Goal: Task Accomplishment & Management: Use online tool/utility

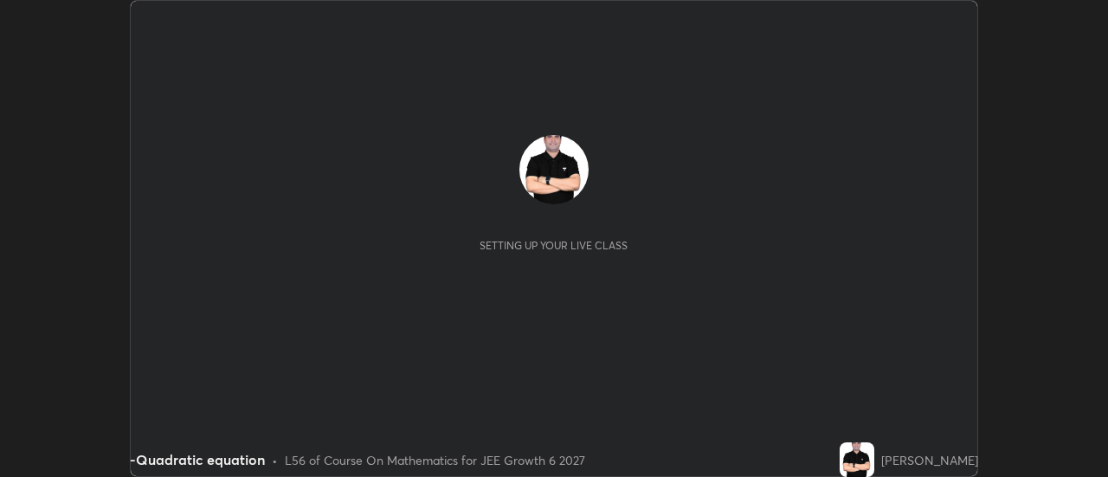
scroll to position [477, 1108]
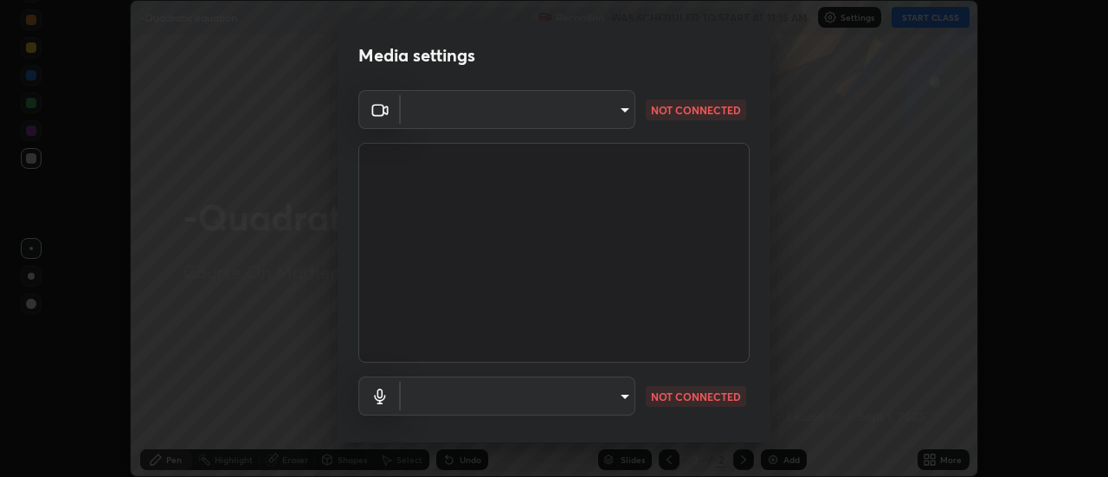
type input "b5ed76bf6ffec8510c1d67ae41352f00f6afc36978bae23b45774c159f9dd4cf"
type input "default"
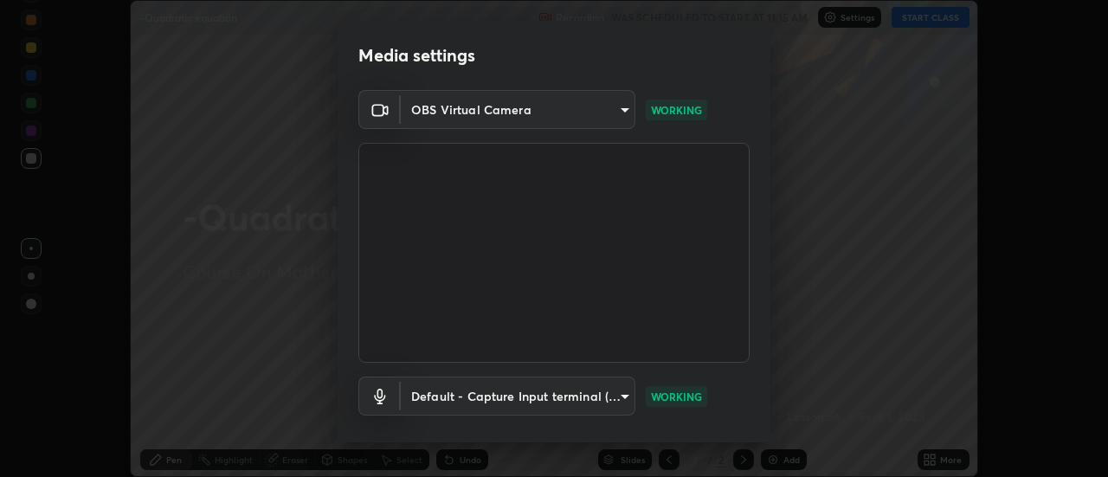
scroll to position [91, 0]
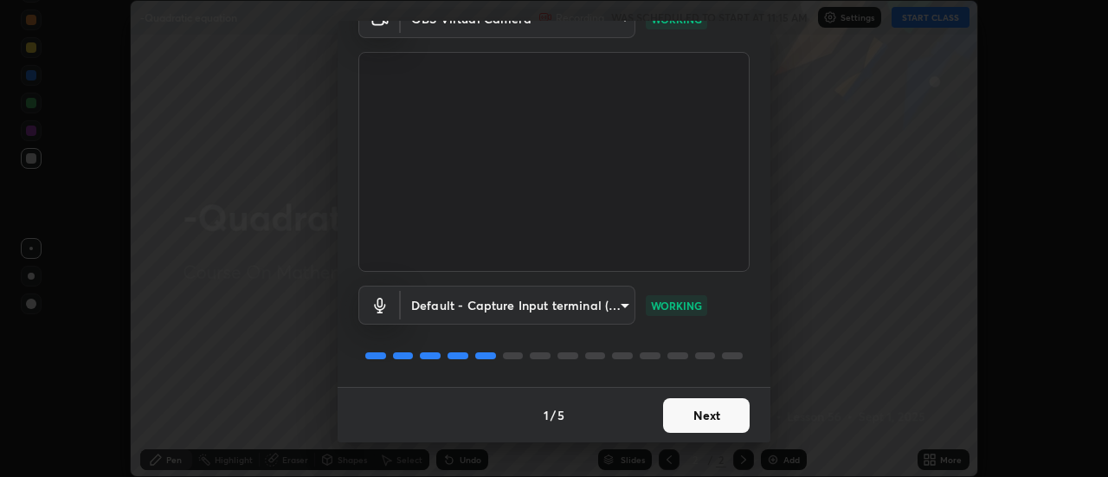
click at [674, 416] on button "Next" at bounding box center [706, 415] width 87 height 35
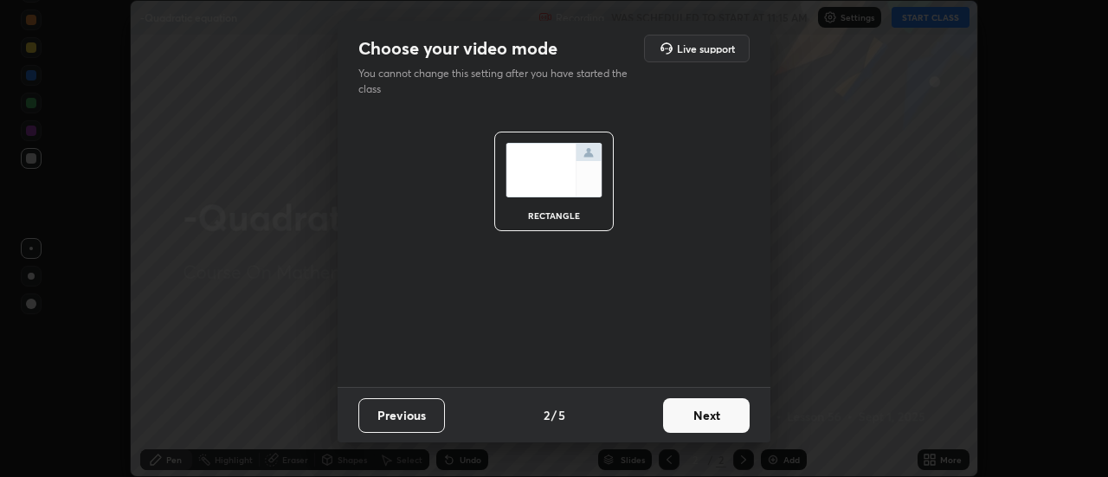
click at [681, 420] on button "Next" at bounding box center [706, 415] width 87 height 35
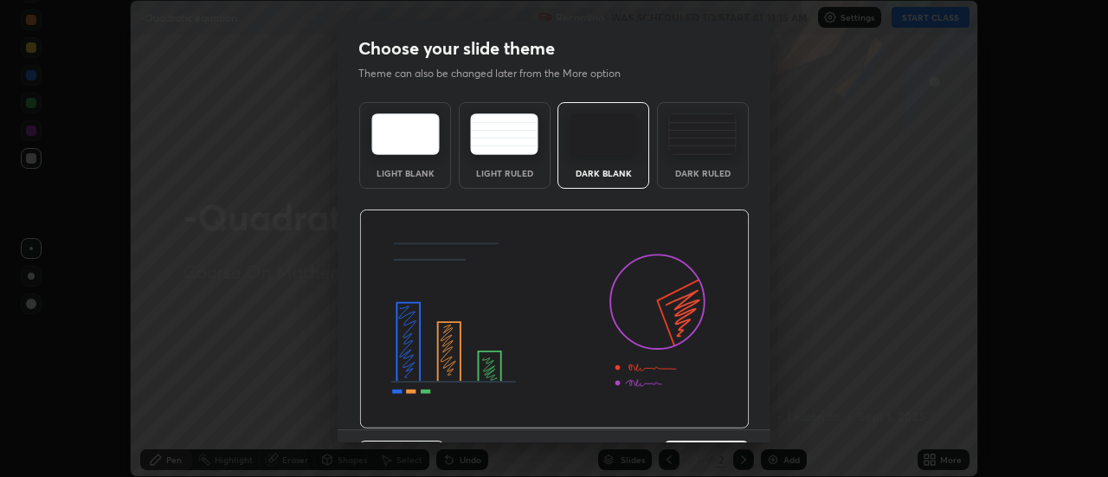
scroll to position [42, 0]
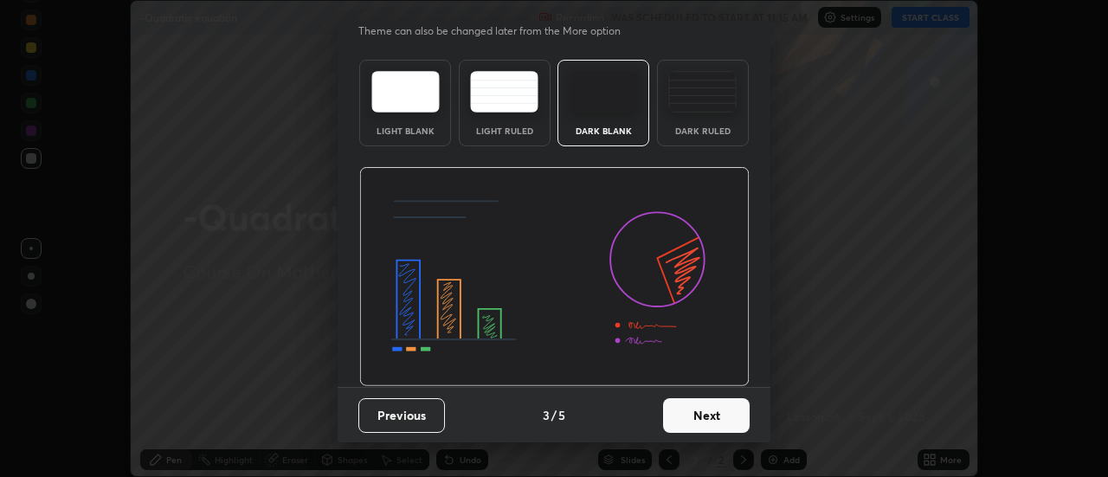
click at [681, 421] on button "Next" at bounding box center [706, 415] width 87 height 35
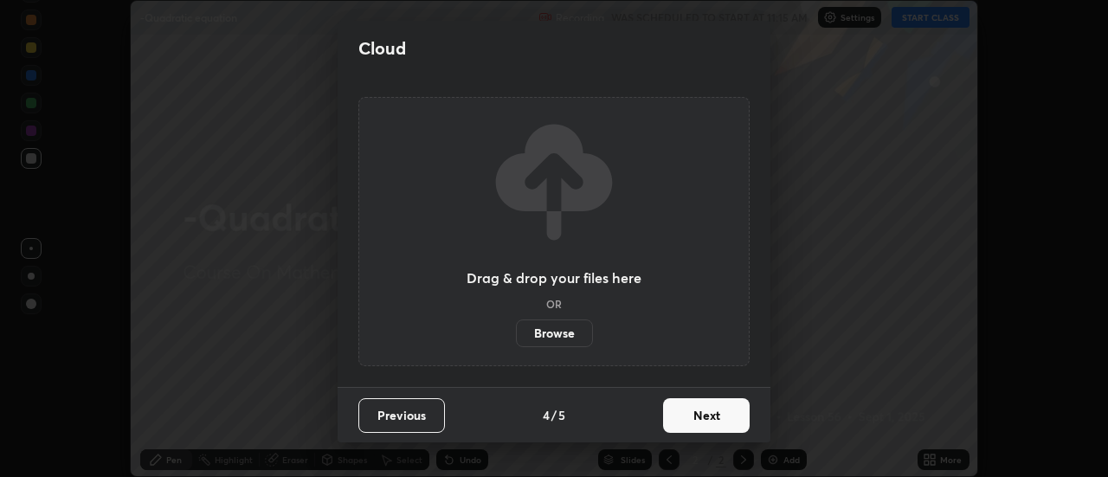
click at [683, 412] on button "Next" at bounding box center [706, 415] width 87 height 35
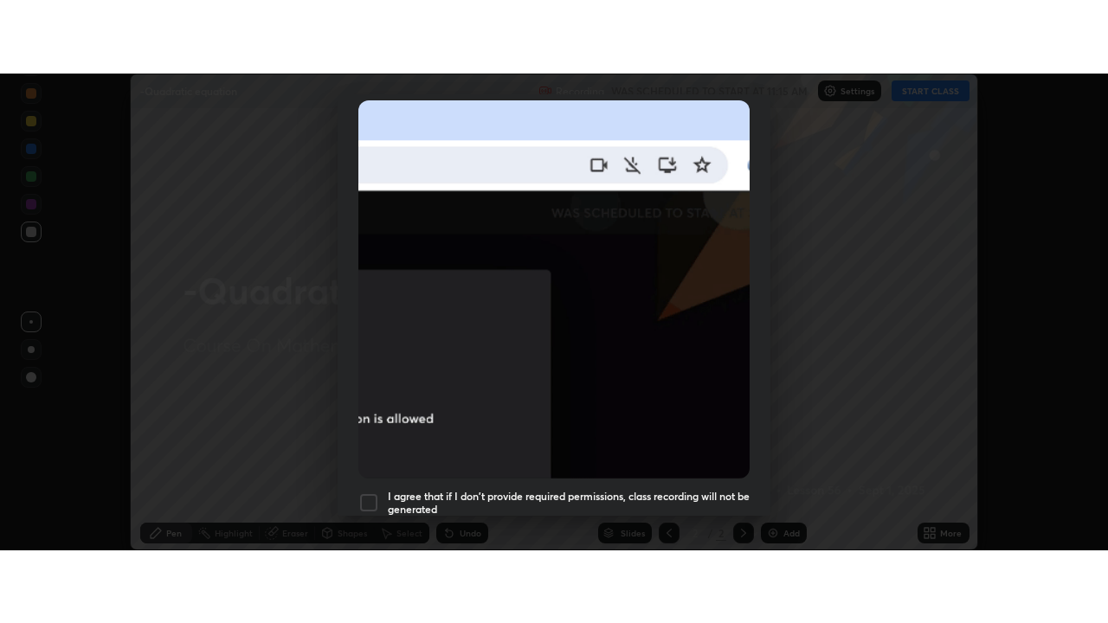
scroll to position [444, 0]
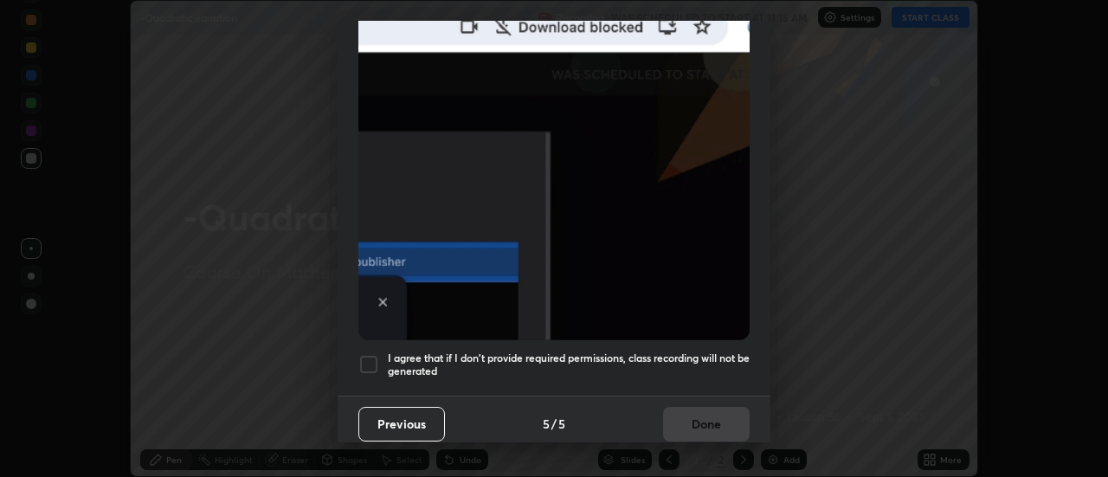
click at [376, 358] on div at bounding box center [368, 364] width 21 height 21
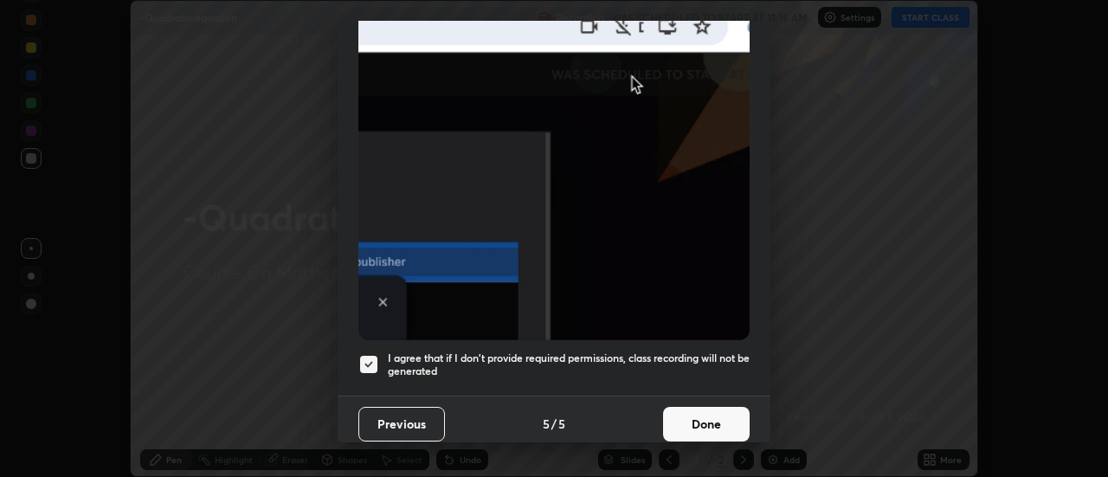
click at [681, 407] on button "Done" at bounding box center [706, 424] width 87 height 35
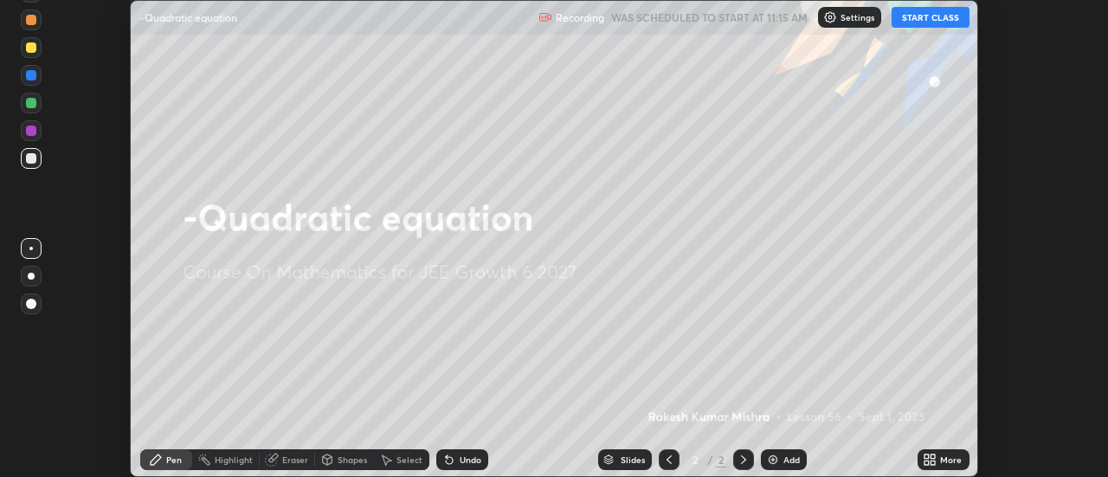
click at [935, 23] on button "START CLASS" at bounding box center [931, 17] width 78 height 21
click at [933, 456] on icon at bounding box center [934, 457] width 4 height 4
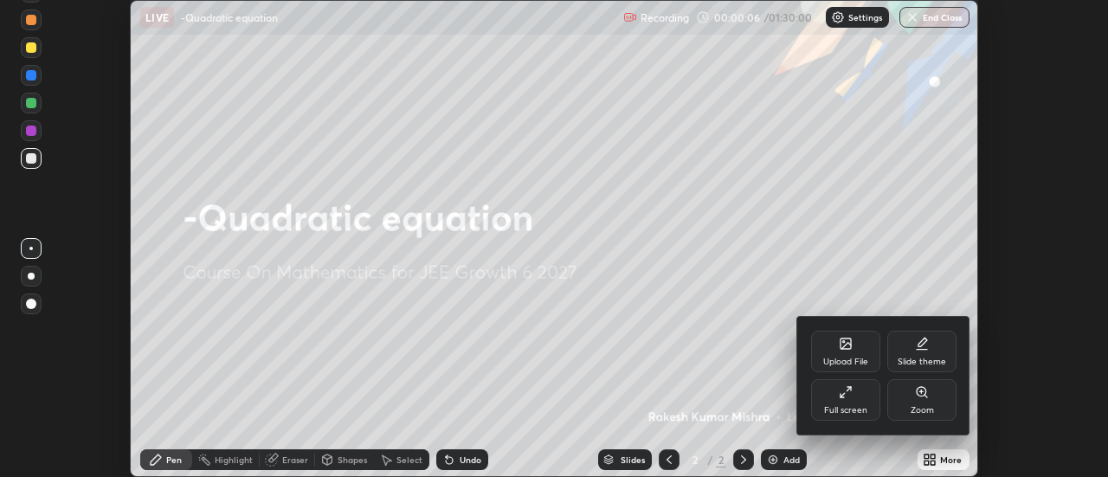
click at [842, 399] on div "Full screen" at bounding box center [845, 400] width 69 height 42
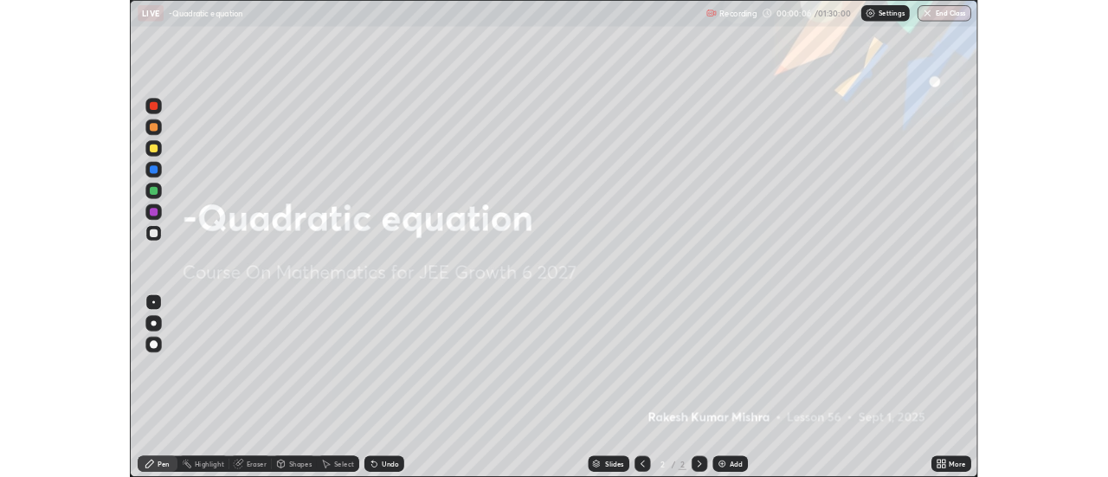
scroll to position [623, 1108]
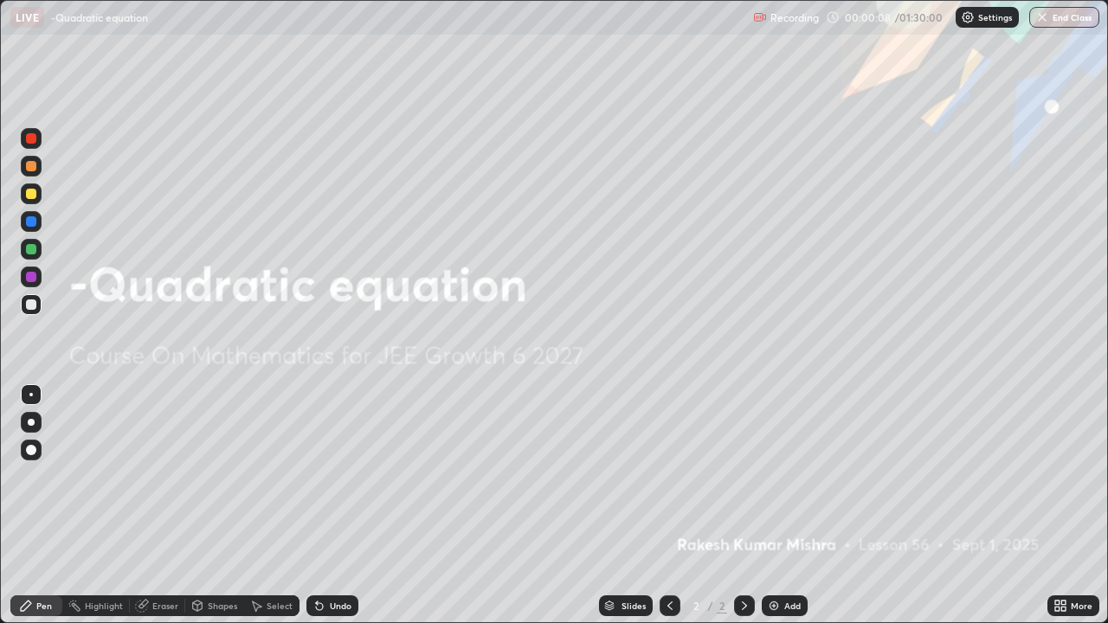
click at [744, 476] on icon at bounding box center [745, 606] width 14 height 14
click at [738, 476] on icon at bounding box center [745, 606] width 14 height 14
click at [1061, 476] on icon at bounding box center [1063, 603] width 4 height 4
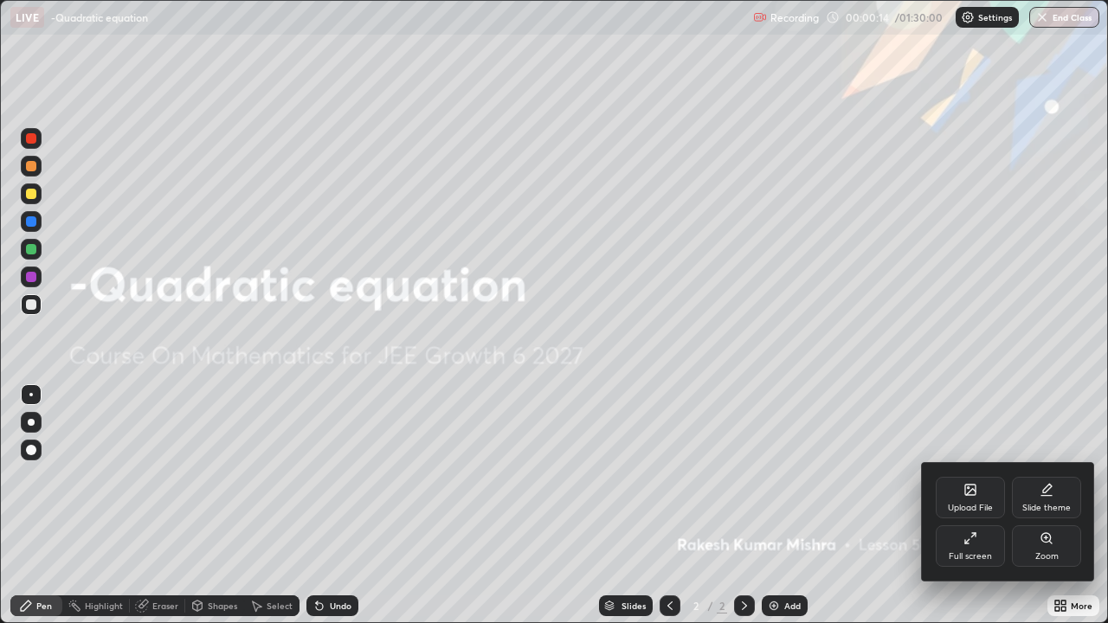
click at [973, 476] on div "Upload File" at bounding box center [970, 498] width 69 height 42
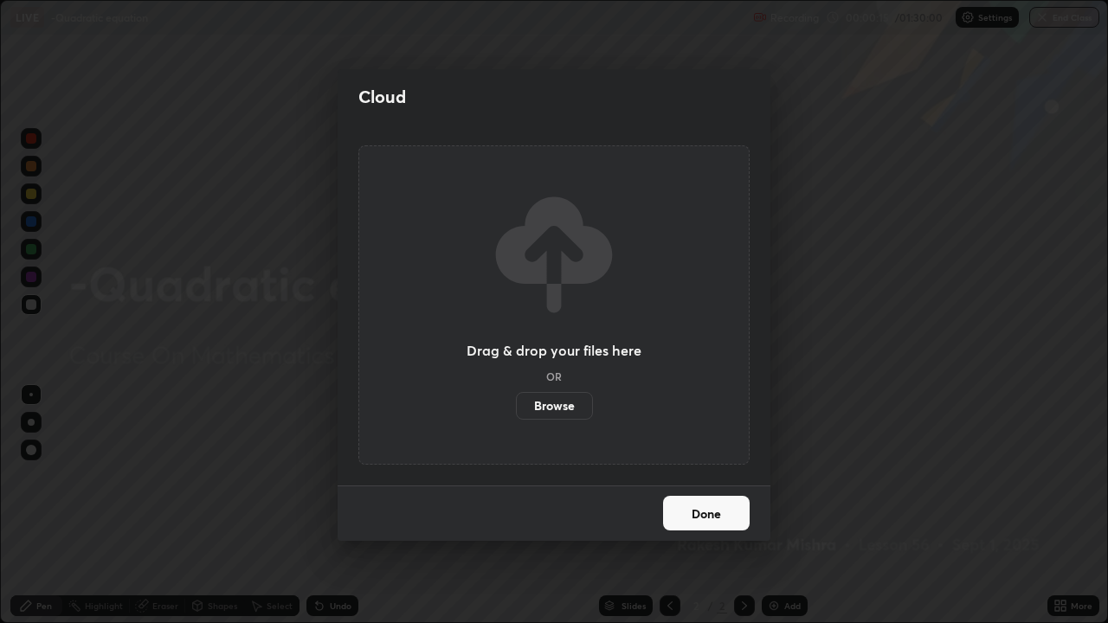
click at [565, 408] on label "Browse" at bounding box center [554, 406] width 77 height 28
click at [516, 408] on input "Browse" at bounding box center [516, 406] width 0 height 28
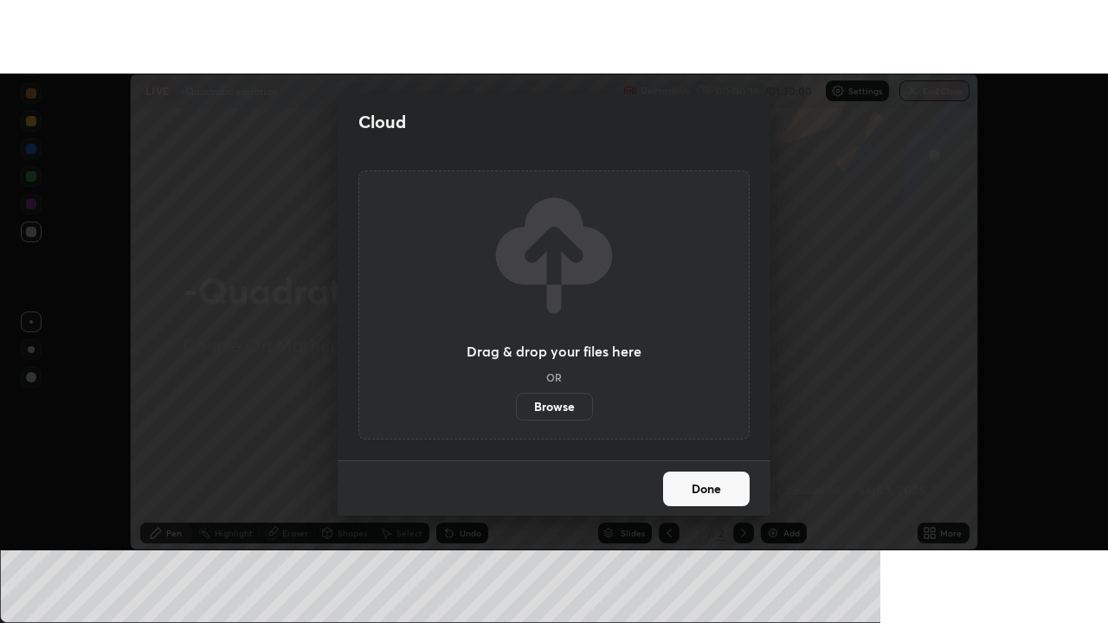
scroll to position [86103, 85471]
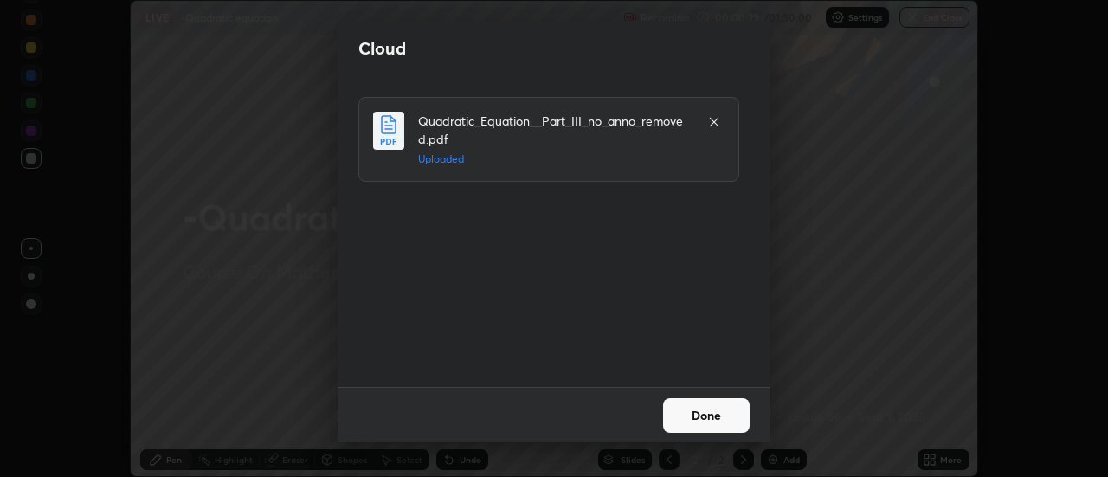
click at [703, 416] on button "Done" at bounding box center [706, 415] width 87 height 35
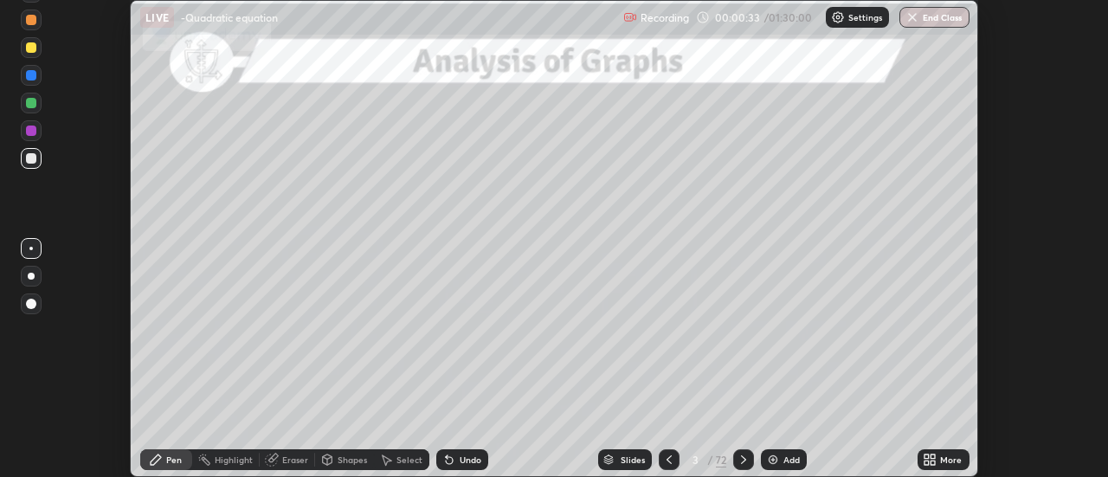
click at [932, 461] on icon at bounding box center [934, 463] width 4 height 4
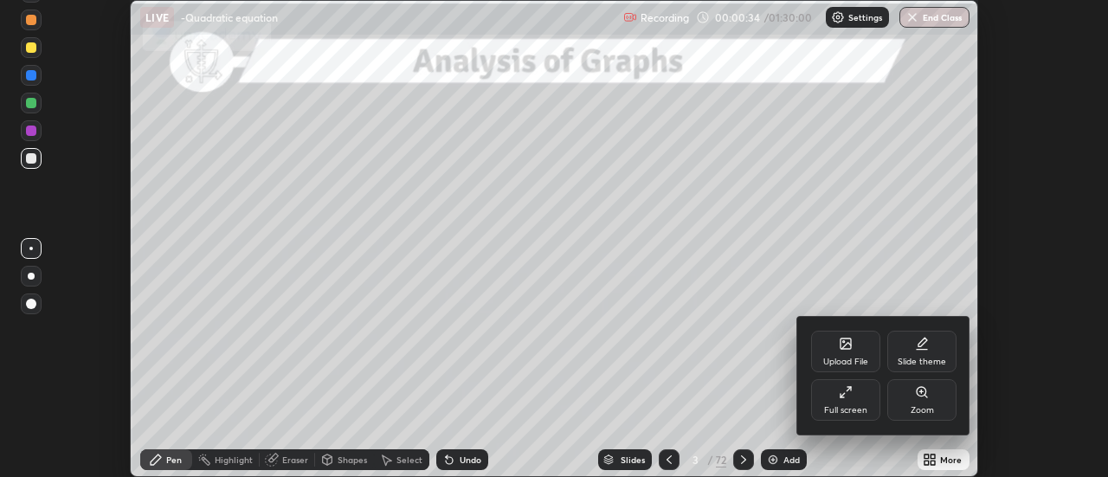
click at [849, 403] on div "Full screen" at bounding box center [845, 400] width 69 height 42
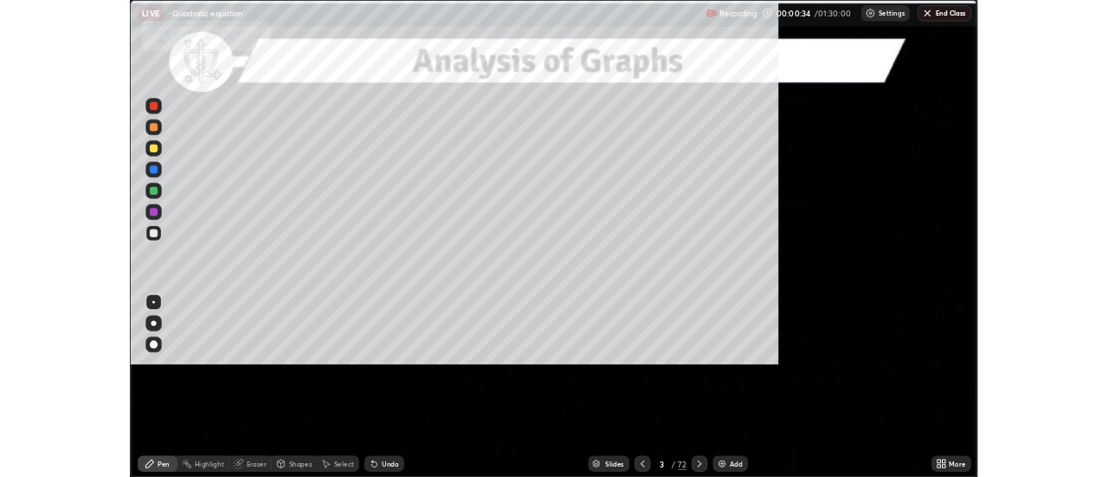
scroll to position [623, 1108]
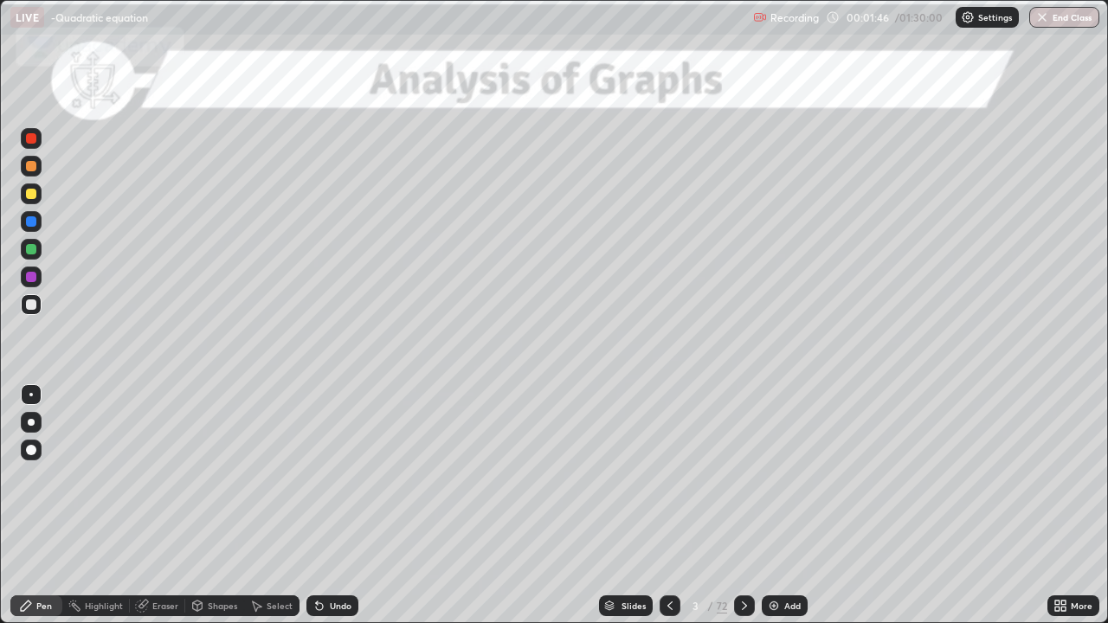
click at [32, 195] on div at bounding box center [31, 194] width 10 height 10
click at [31, 249] on div at bounding box center [31, 249] width 10 height 10
click at [745, 476] on icon at bounding box center [745, 606] width 14 height 14
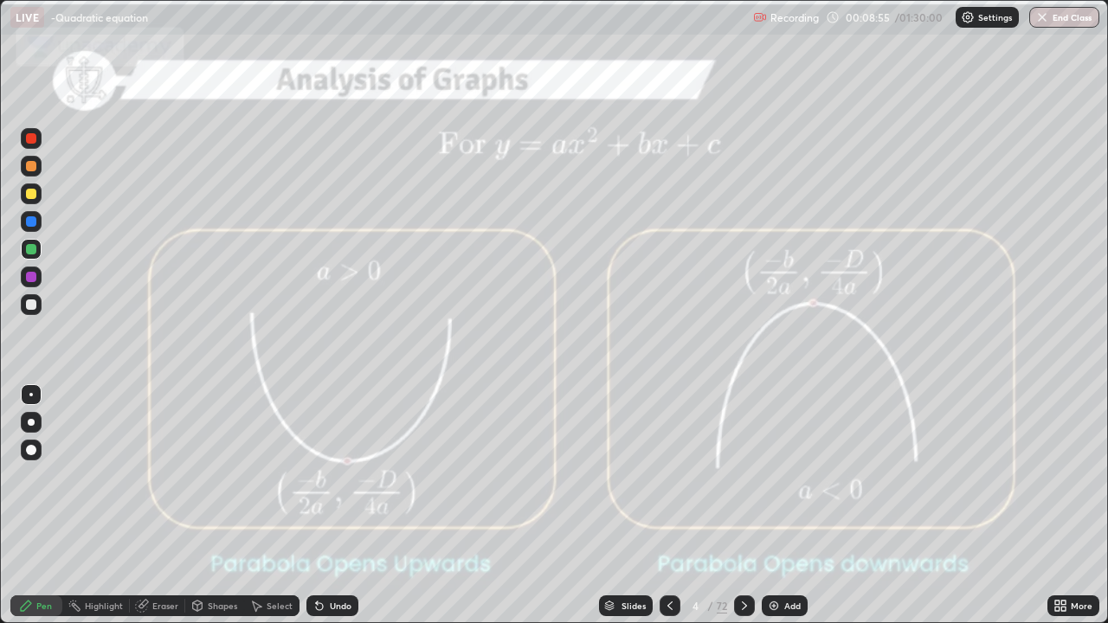
click at [749, 476] on icon at bounding box center [745, 606] width 14 height 14
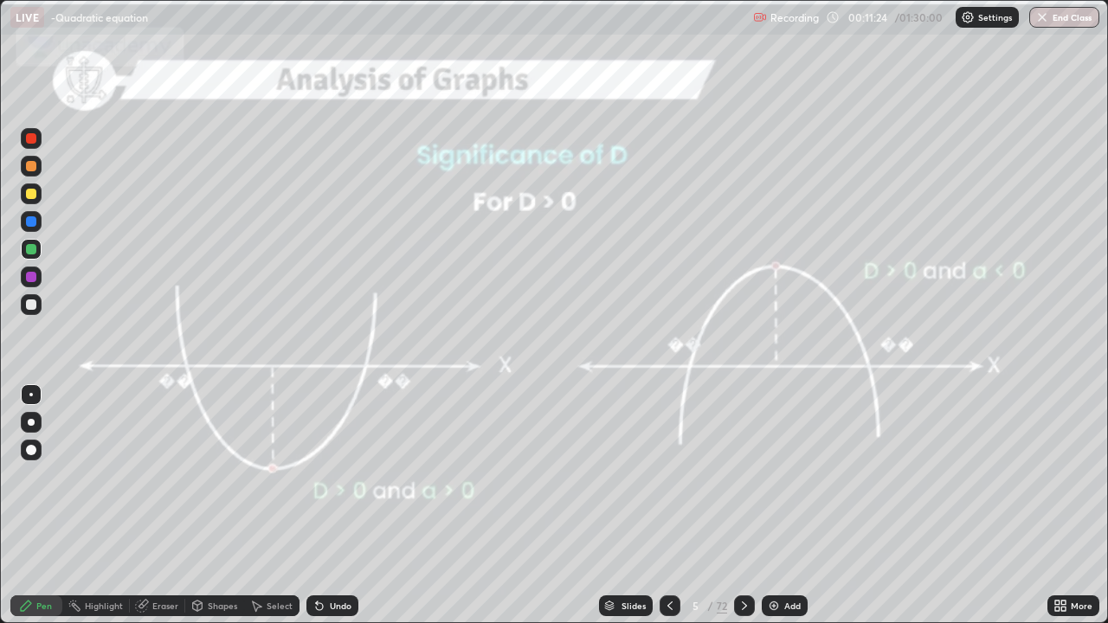
click at [743, 476] on icon at bounding box center [745, 606] width 14 height 14
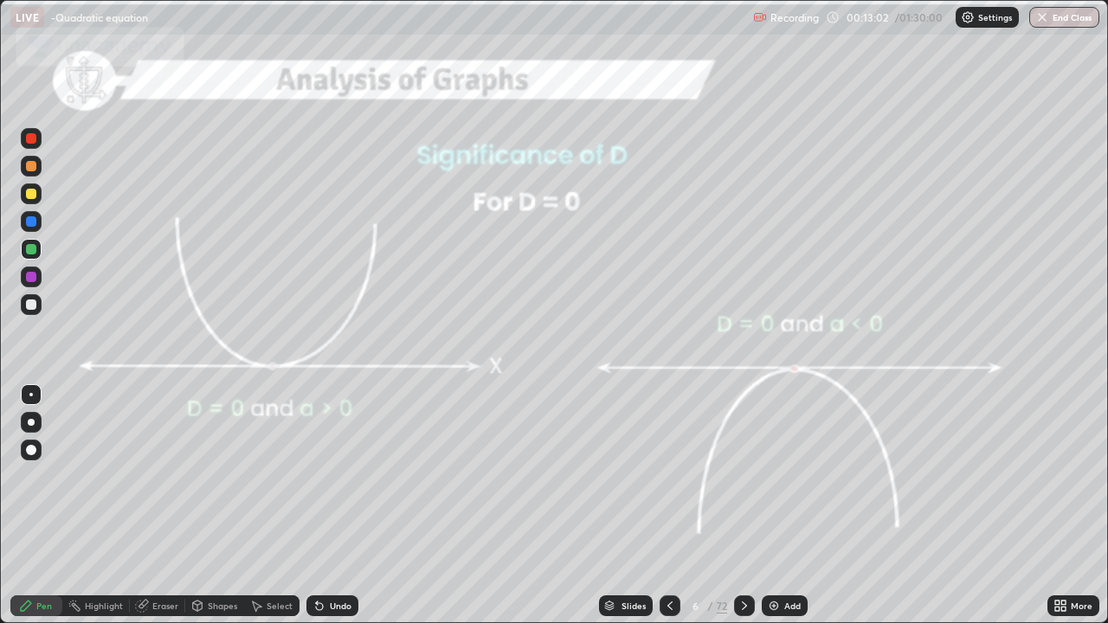
click at [744, 476] on icon at bounding box center [745, 606] width 14 height 14
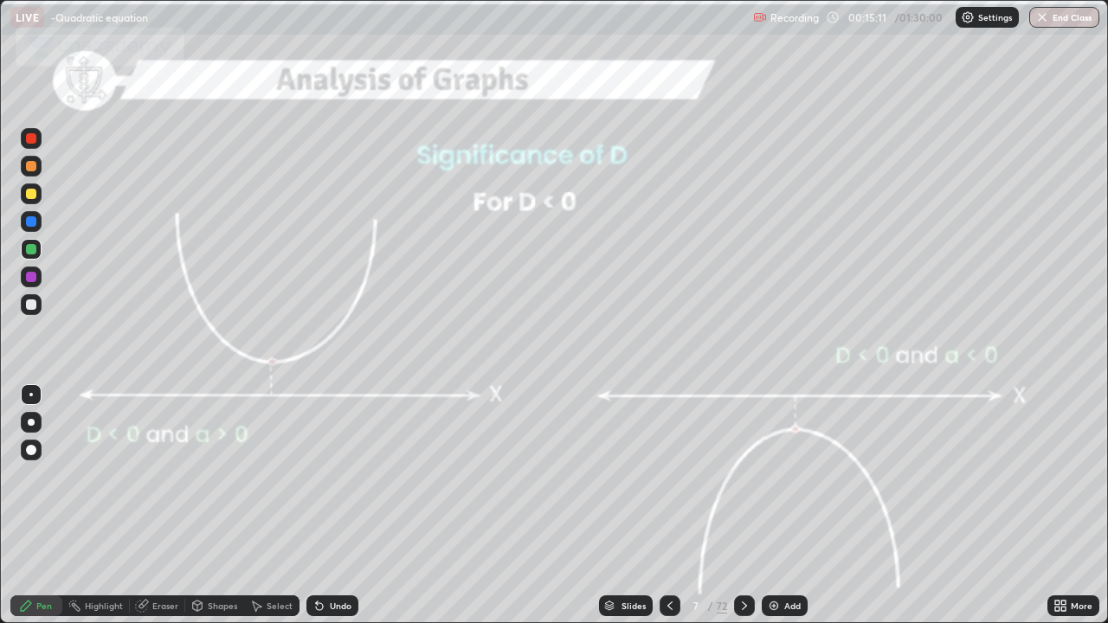
click at [743, 476] on icon at bounding box center [745, 606] width 14 height 14
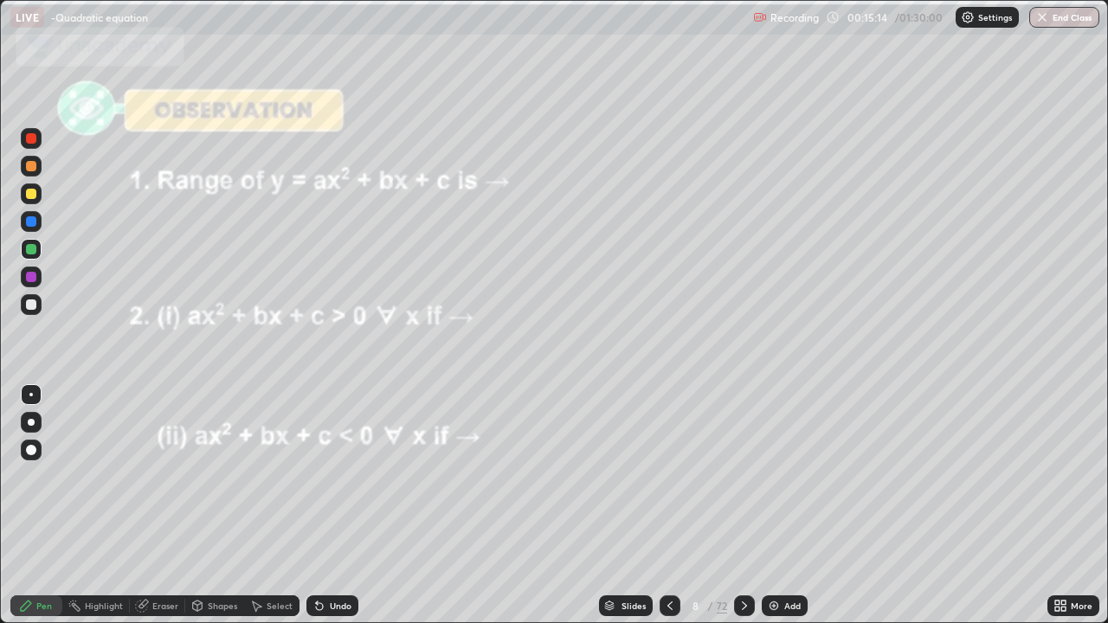
click at [669, 476] on div at bounding box center [670, 606] width 21 height 21
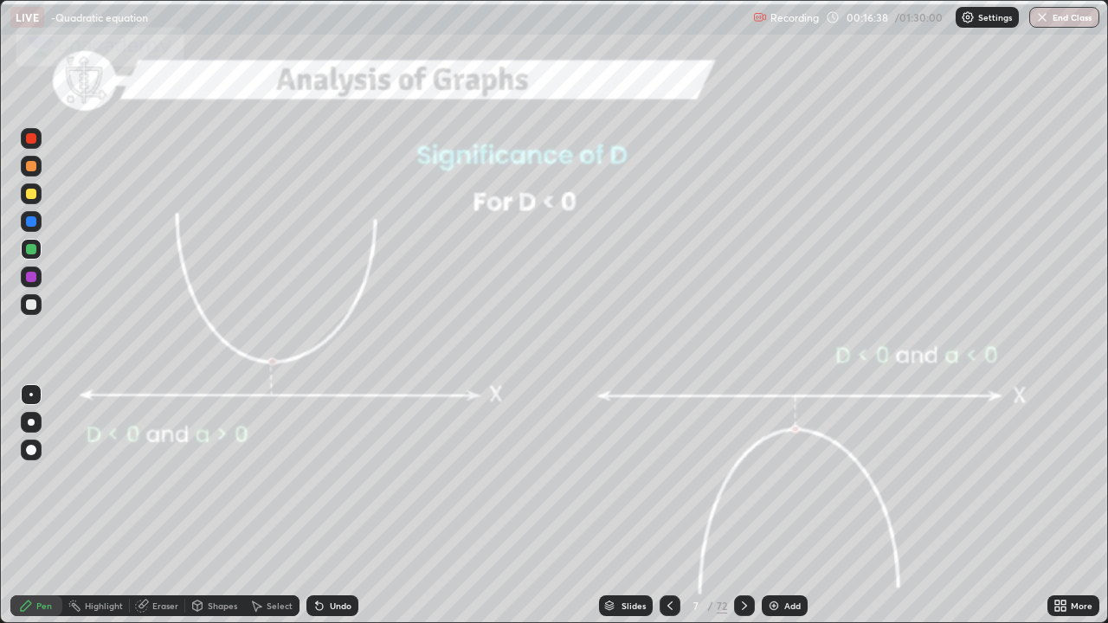
click at [668, 476] on icon at bounding box center [670, 606] width 14 height 14
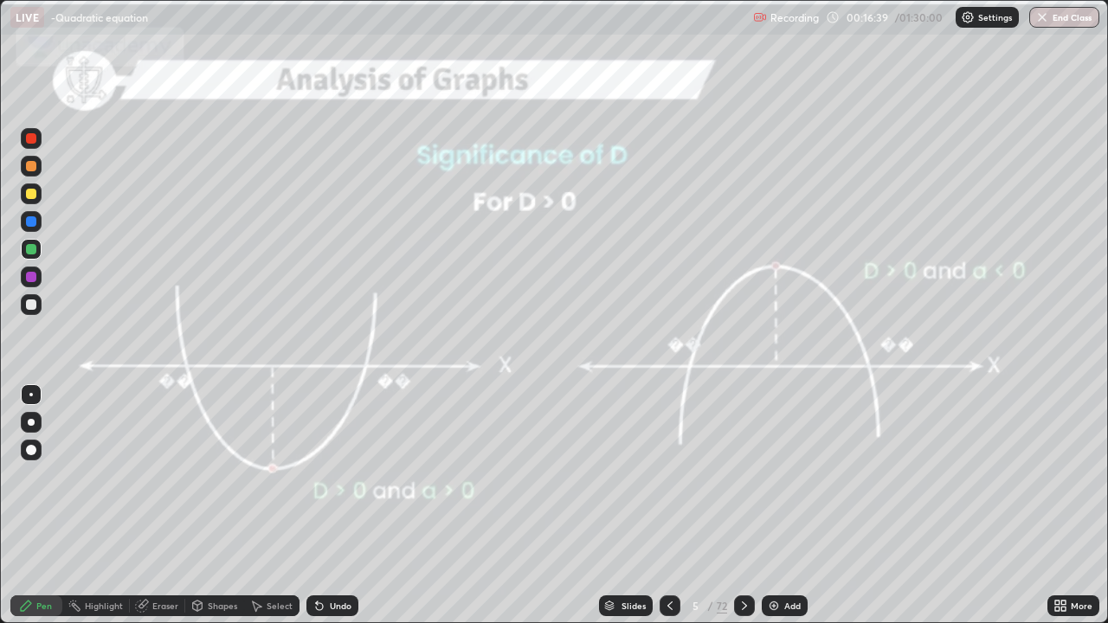
click at [668, 476] on icon at bounding box center [670, 606] width 14 height 14
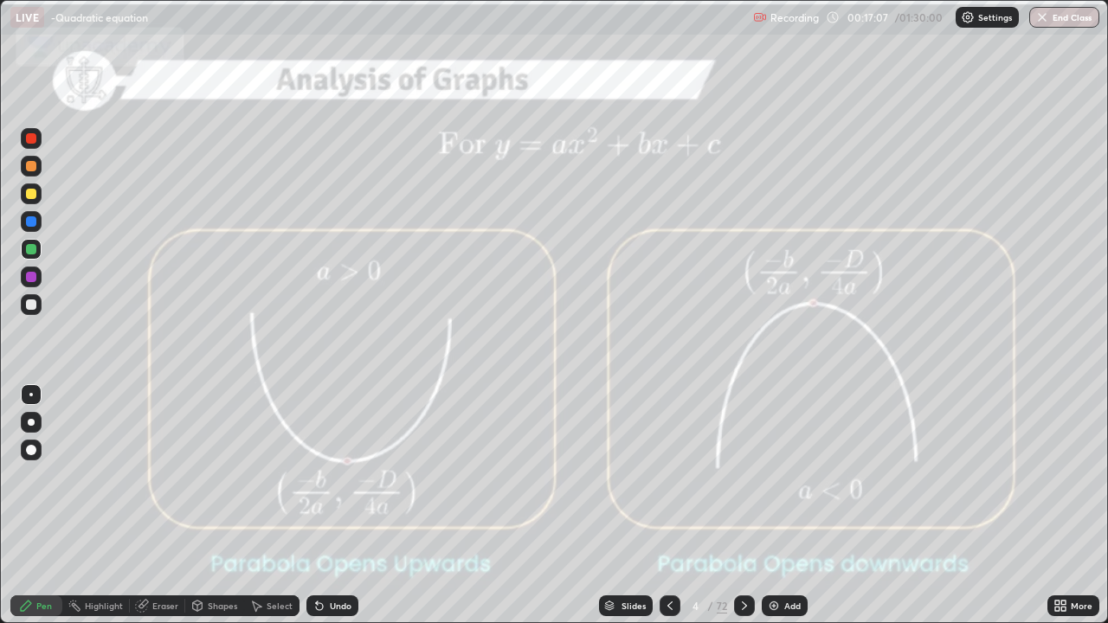
click at [752, 476] on div at bounding box center [744, 606] width 21 height 21
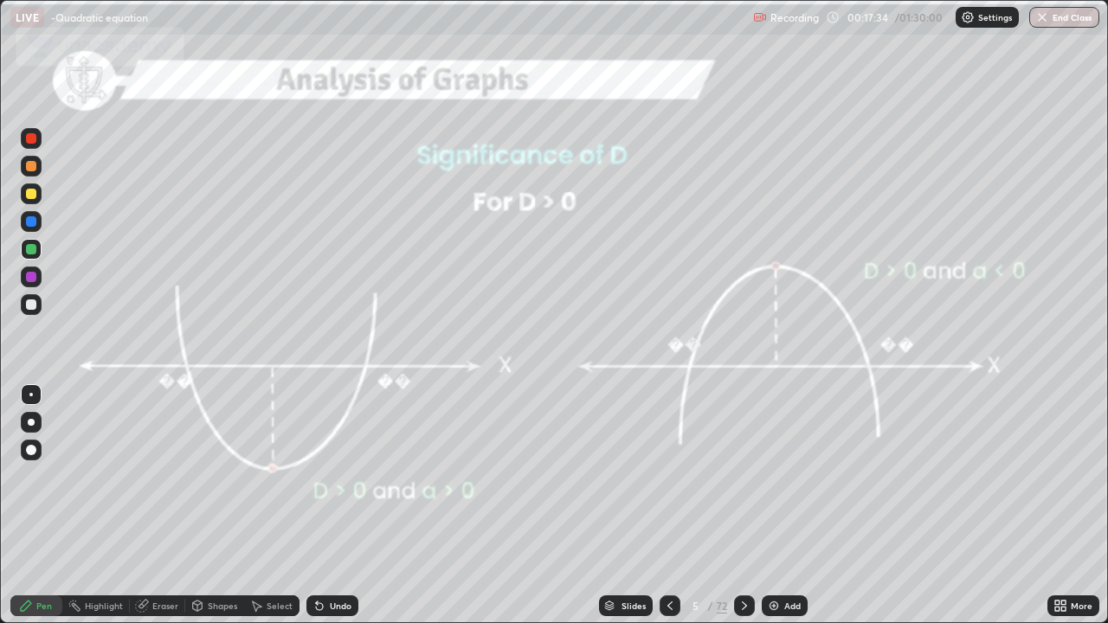
click at [742, 476] on icon at bounding box center [745, 606] width 14 height 14
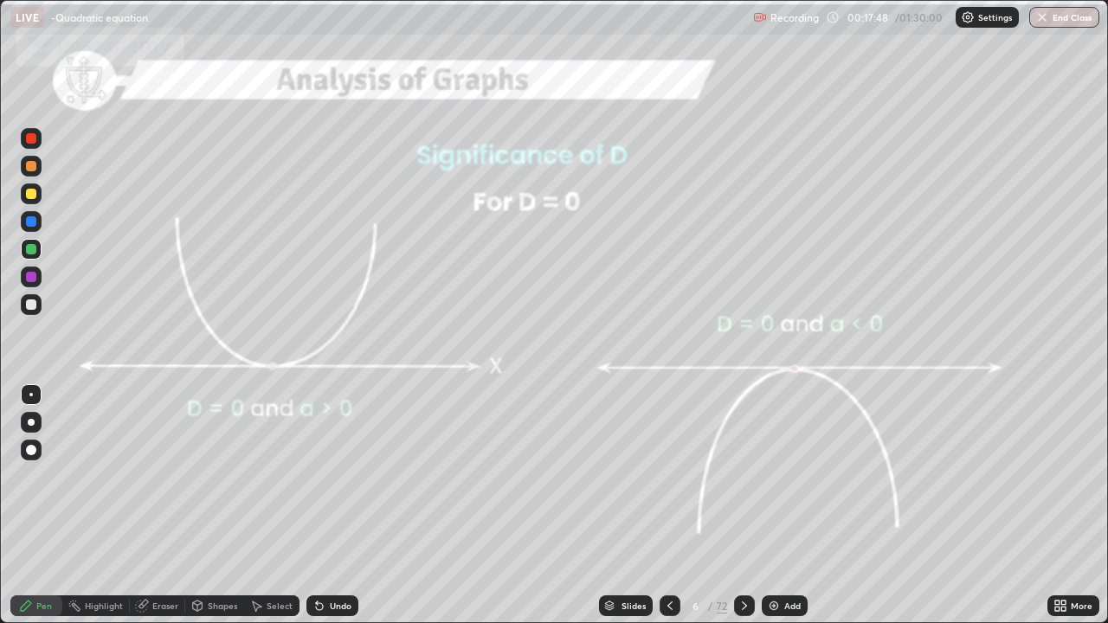
click at [743, 476] on icon at bounding box center [745, 606] width 14 height 14
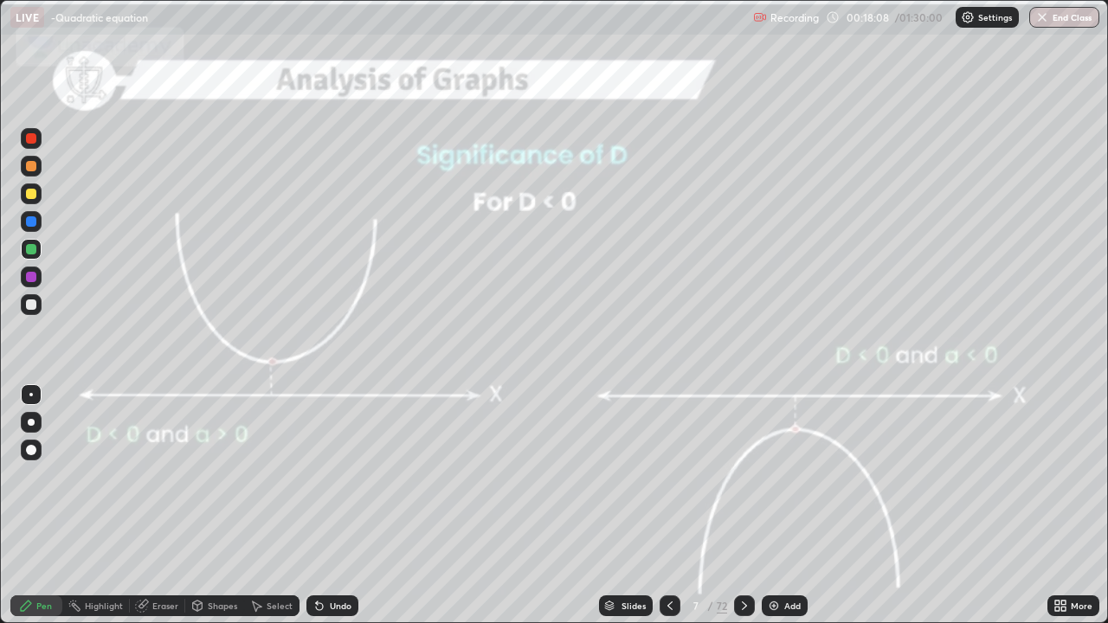
click at [743, 476] on icon at bounding box center [745, 606] width 14 height 14
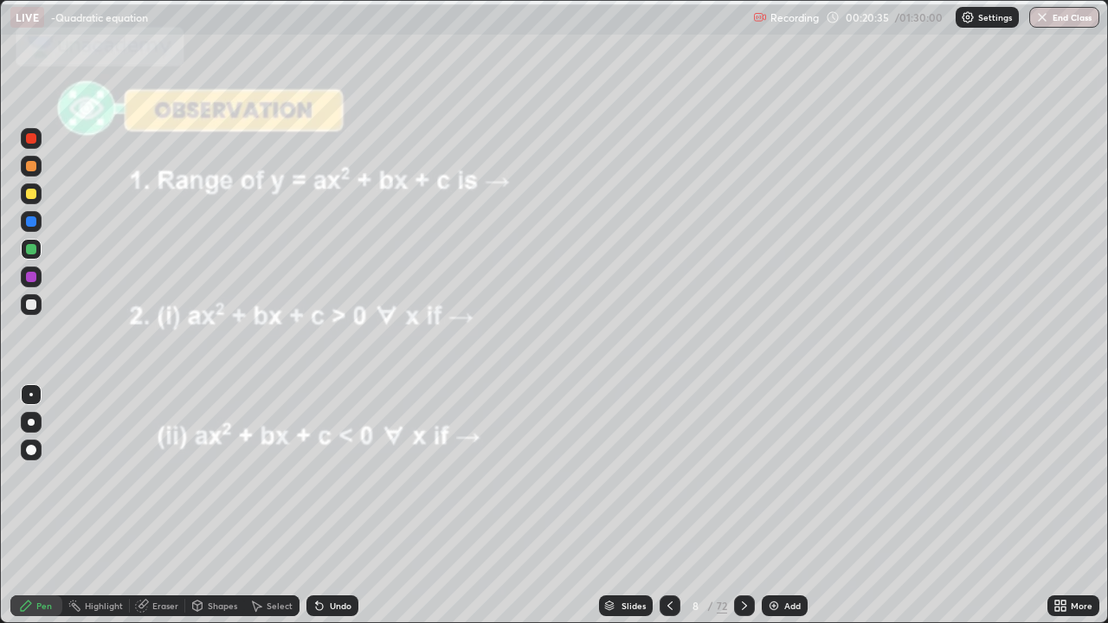
click at [31, 300] on div at bounding box center [31, 305] width 10 height 10
click at [742, 476] on icon at bounding box center [744, 606] width 5 height 9
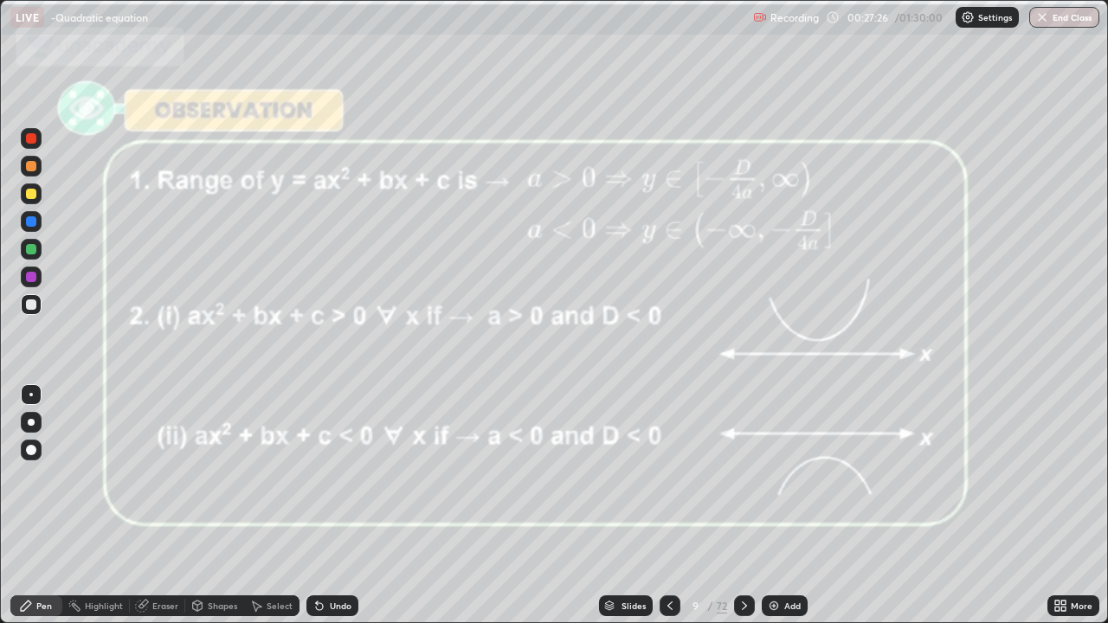
click at [745, 476] on icon at bounding box center [745, 606] width 14 height 14
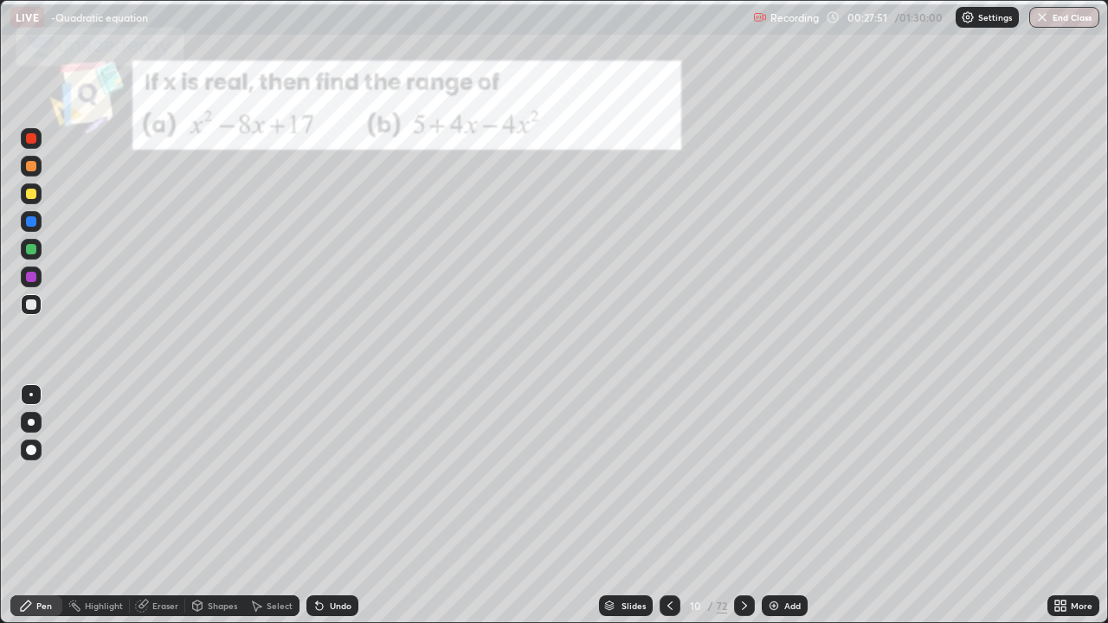
click at [32, 194] on div at bounding box center [31, 194] width 10 height 10
click at [32, 277] on div at bounding box center [31, 277] width 10 height 10
click at [30, 196] on div at bounding box center [31, 194] width 10 height 10
click at [29, 222] on div at bounding box center [31, 221] width 10 height 10
click at [741, 476] on icon at bounding box center [745, 606] width 14 height 14
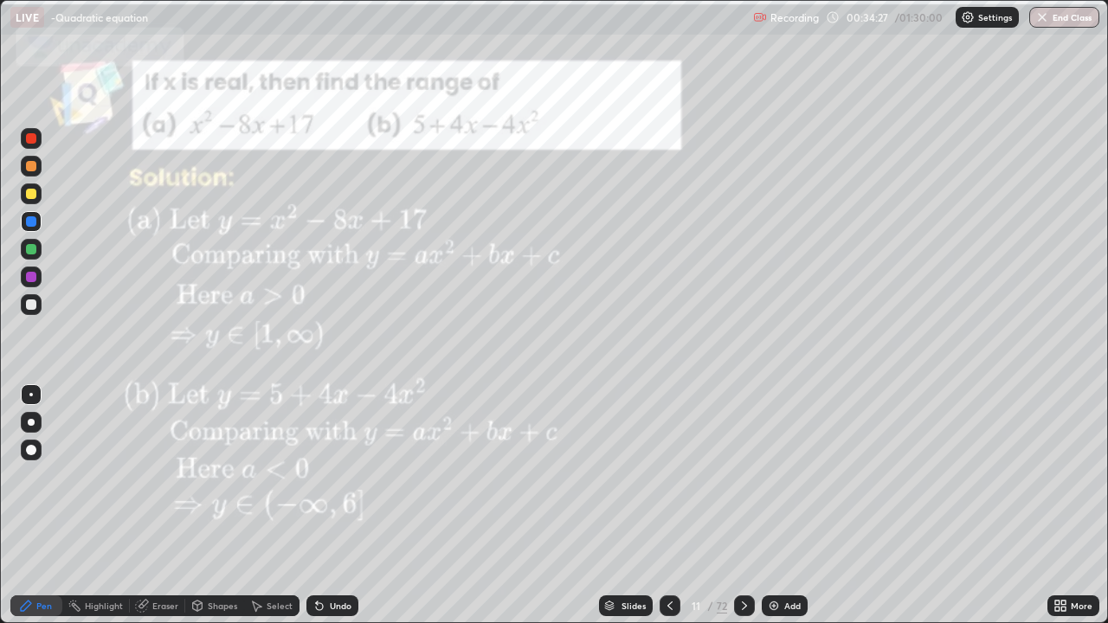
click at [740, 476] on icon at bounding box center [745, 606] width 14 height 14
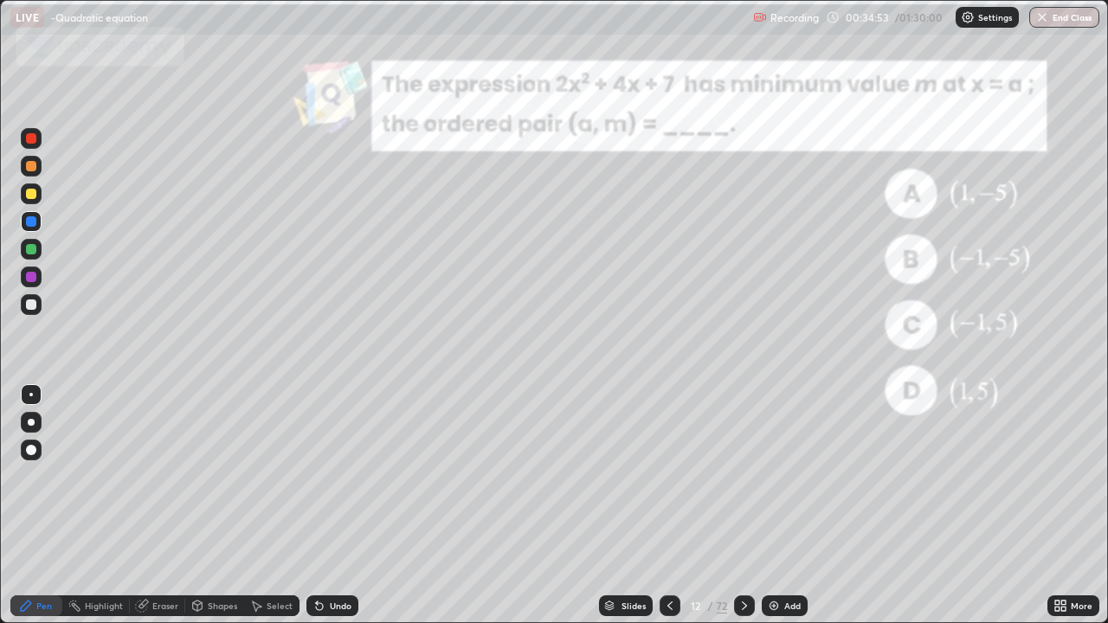
click at [29, 217] on div at bounding box center [31, 221] width 10 height 10
click at [37, 223] on div at bounding box center [31, 221] width 21 height 21
click at [35, 190] on div at bounding box center [31, 194] width 10 height 10
click at [35, 141] on div at bounding box center [31, 138] width 10 height 10
click at [152, 476] on div "Eraser" at bounding box center [157, 606] width 55 height 21
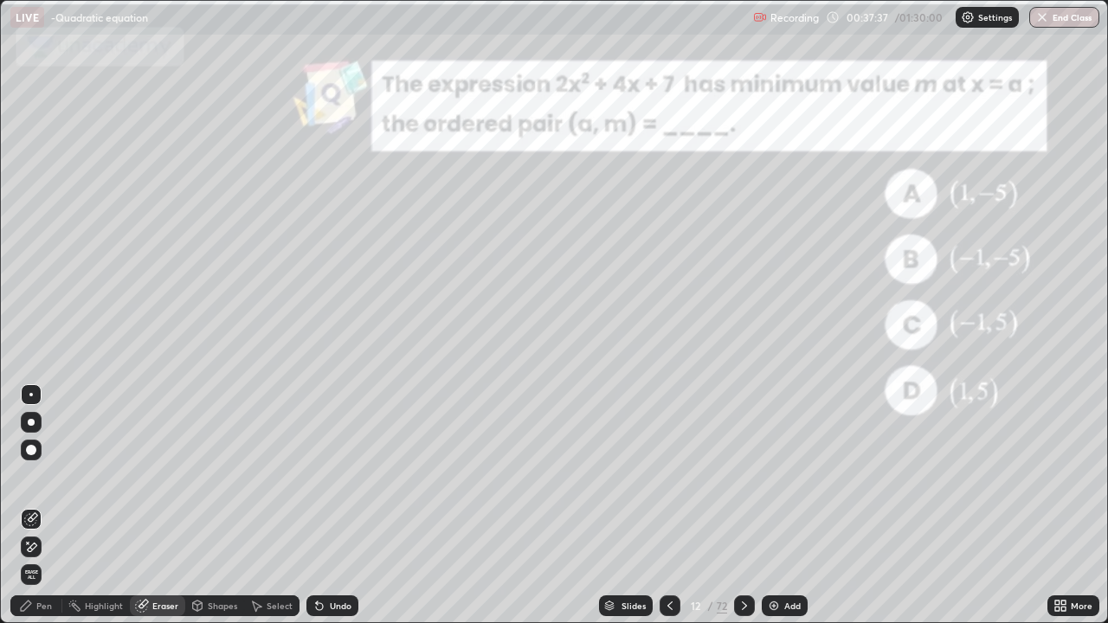
click at [155, 476] on div "Eraser" at bounding box center [165, 606] width 26 height 9
click at [148, 476] on div "Eraser" at bounding box center [157, 606] width 55 height 21
click at [32, 476] on icon at bounding box center [33, 547] width 10 height 9
click at [45, 476] on div "Pen" at bounding box center [36, 606] width 52 height 21
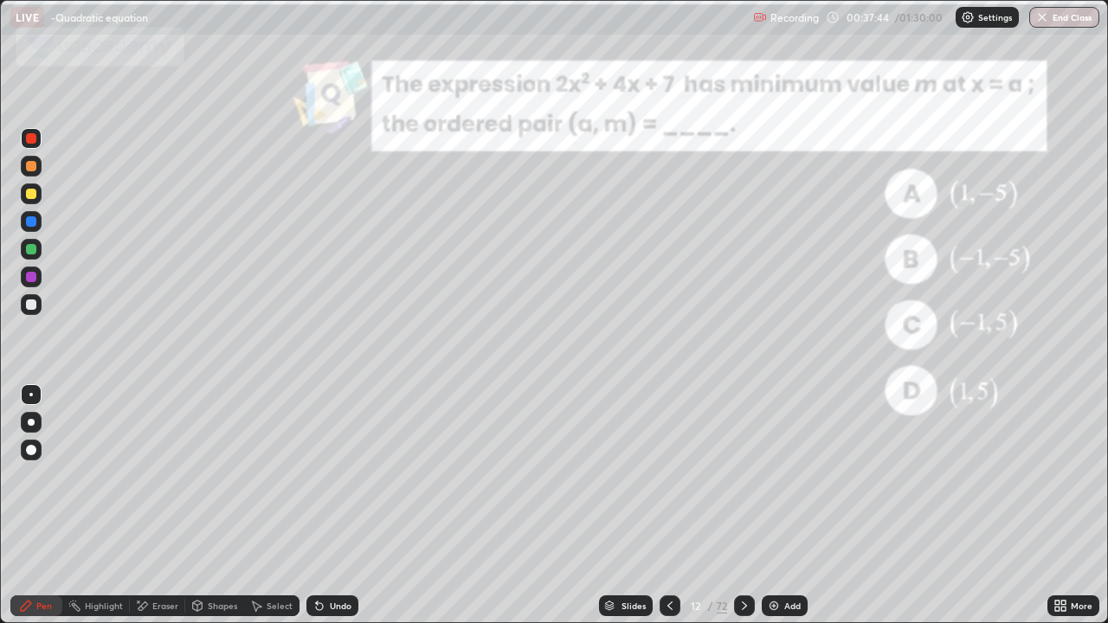
click at [35, 273] on div at bounding box center [31, 277] width 10 height 10
click at [29, 246] on div at bounding box center [31, 249] width 10 height 10
click at [161, 476] on div "Eraser" at bounding box center [165, 606] width 26 height 9
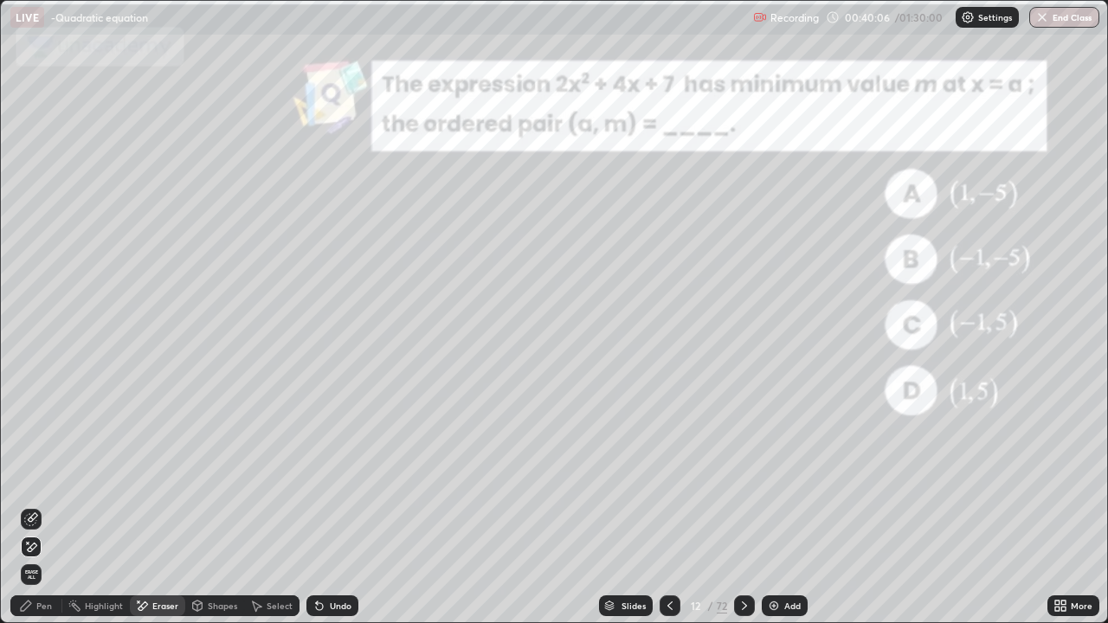
click at [35, 476] on icon at bounding box center [33, 547] width 10 height 9
click at [42, 476] on div "Pen" at bounding box center [44, 606] width 16 height 9
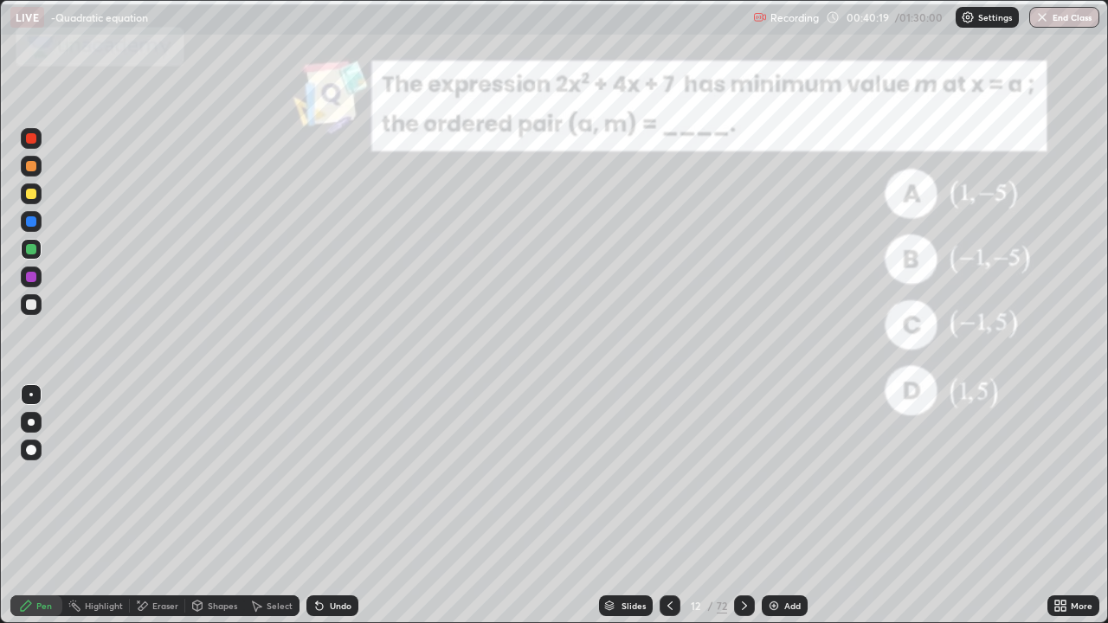
click at [35, 273] on div at bounding box center [31, 277] width 10 height 10
click at [31, 200] on div at bounding box center [31, 194] width 21 height 21
click at [670, 476] on icon at bounding box center [670, 606] width 14 height 14
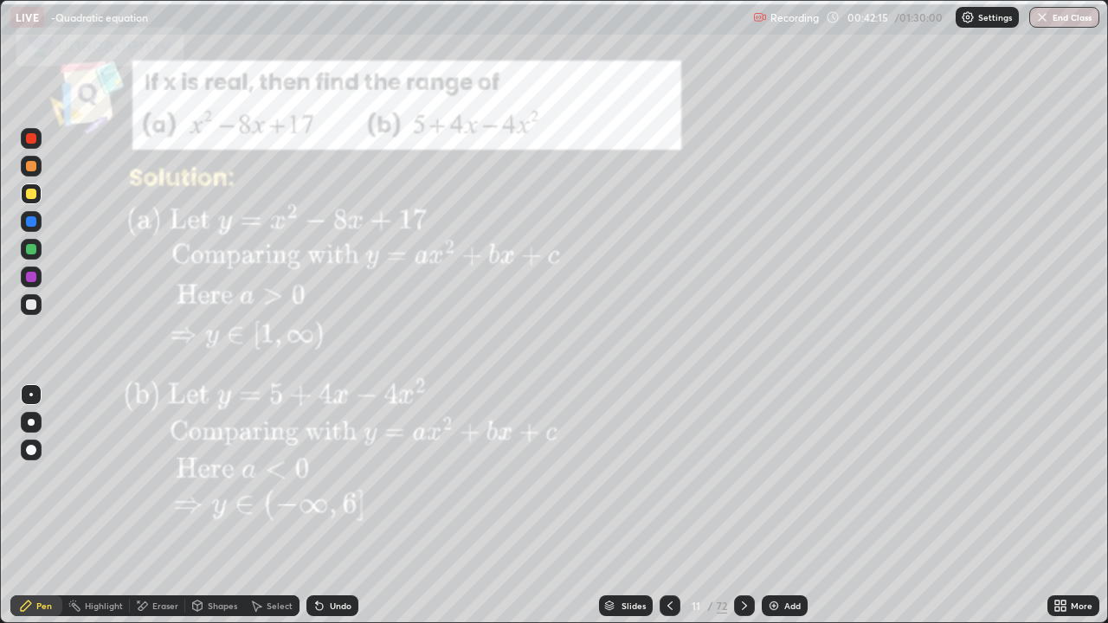
click at [743, 476] on icon at bounding box center [745, 606] width 14 height 14
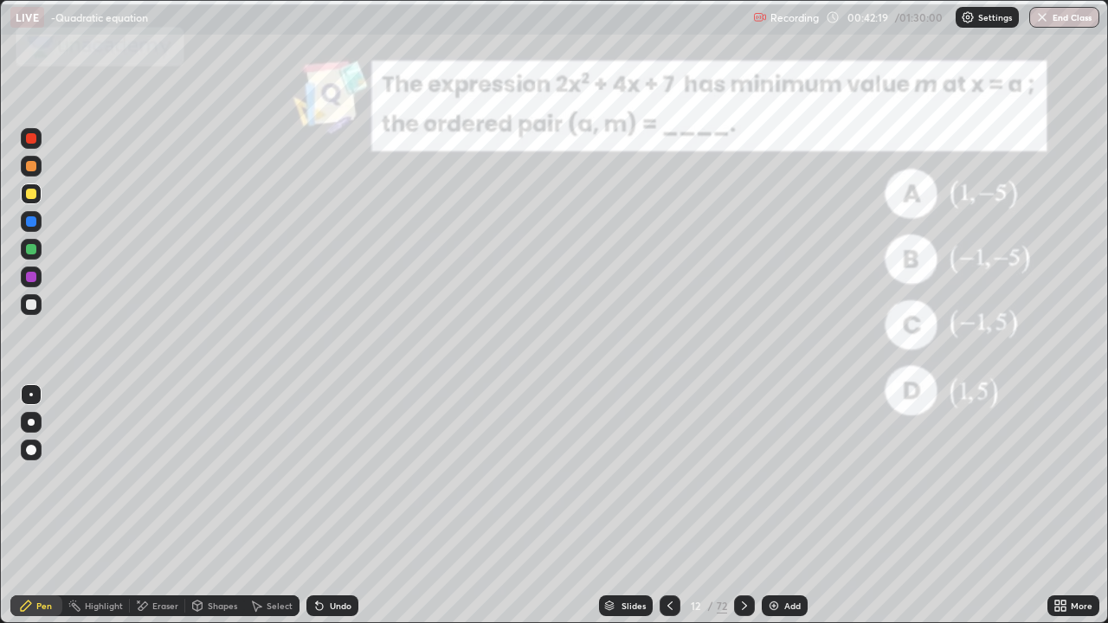
click at [750, 476] on div at bounding box center [744, 606] width 21 height 21
click at [742, 476] on icon at bounding box center [745, 606] width 14 height 14
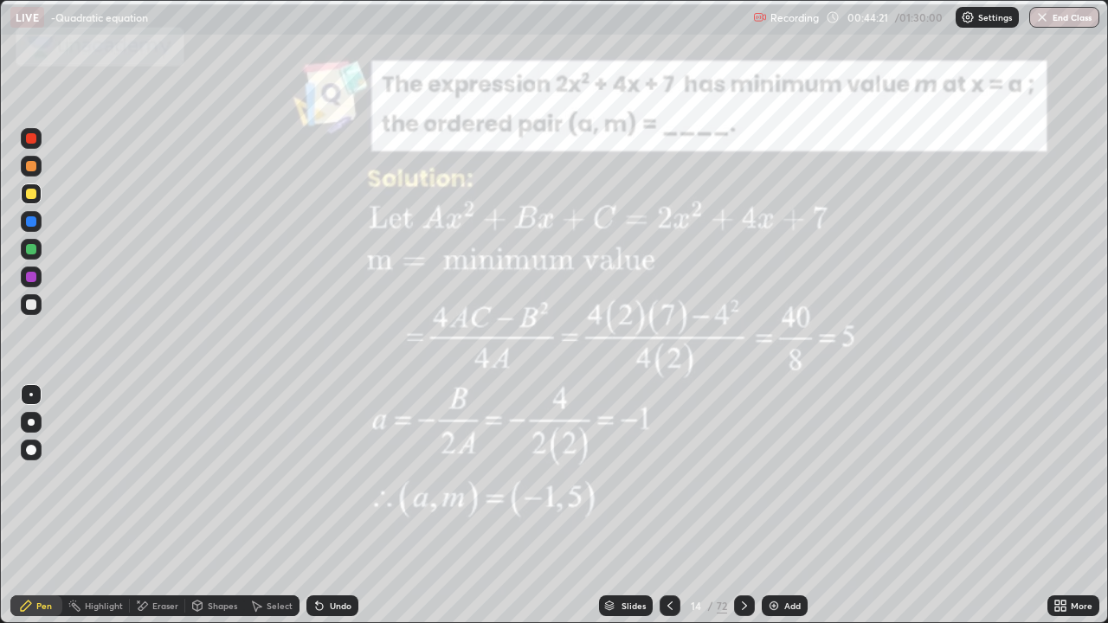
click at [743, 476] on icon at bounding box center [744, 606] width 5 height 9
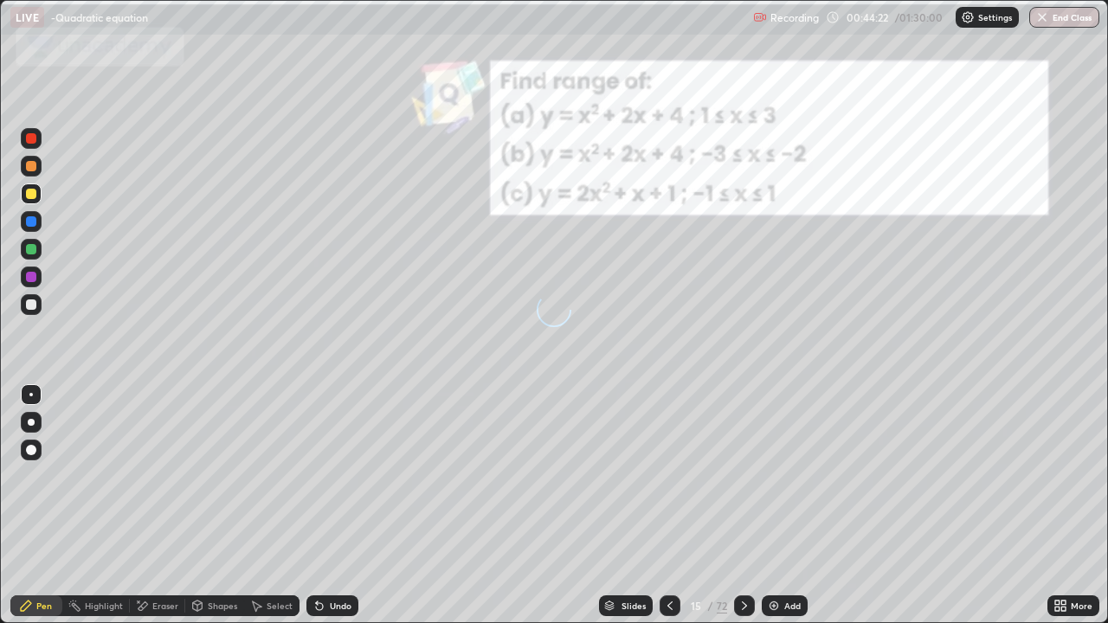
click at [735, 476] on div at bounding box center [744, 606] width 21 height 21
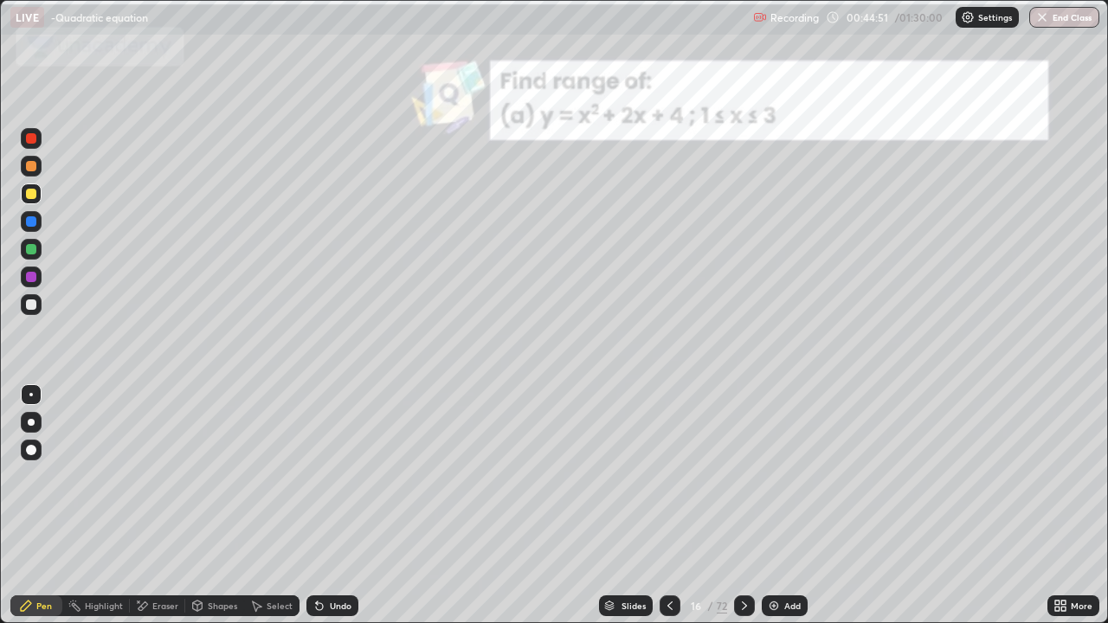
click at [32, 190] on div at bounding box center [31, 194] width 10 height 10
click at [31, 139] on div at bounding box center [31, 138] width 10 height 10
click at [34, 248] on div at bounding box center [31, 249] width 10 height 10
click at [30, 304] on div at bounding box center [31, 305] width 10 height 10
click at [163, 476] on div "Eraser" at bounding box center [165, 606] width 26 height 9
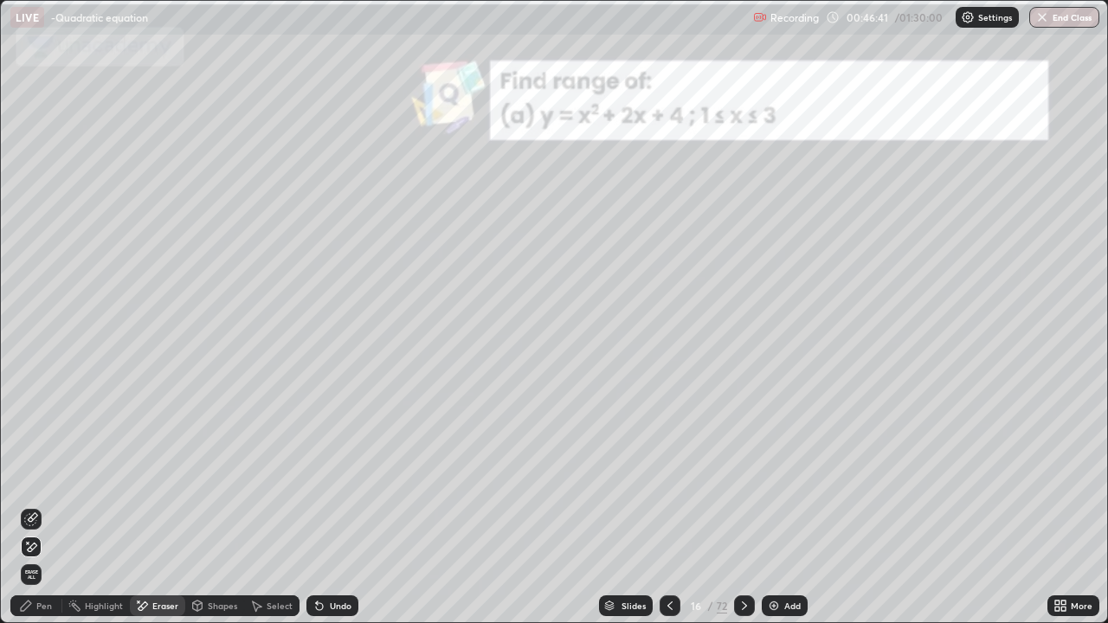
click at [29, 476] on icon at bounding box center [33, 547] width 10 height 9
click at [41, 476] on div "Pen" at bounding box center [44, 606] width 16 height 9
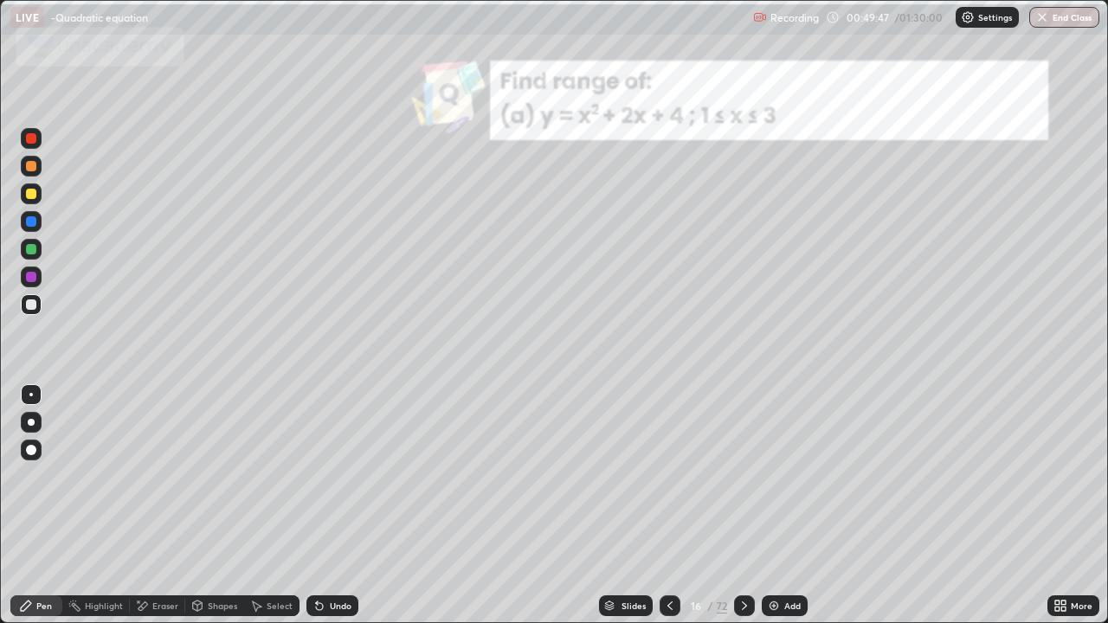
click at [743, 476] on icon at bounding box center [745, 606] width 14 height 14
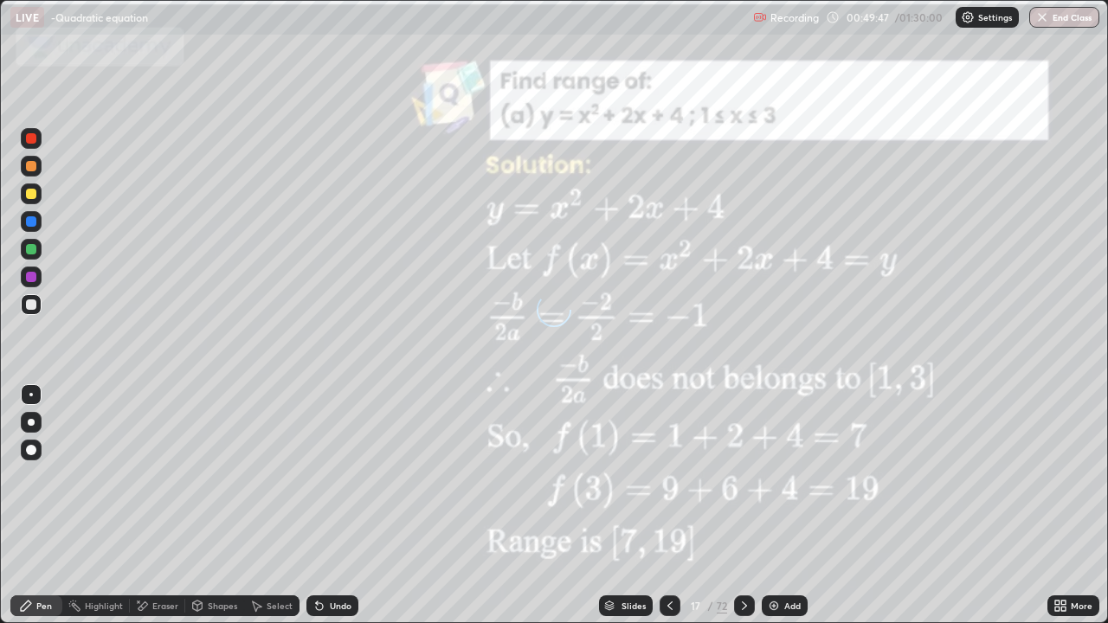
click at [740, 476] on icon at bounding box center [745, 606] width 14 height 14
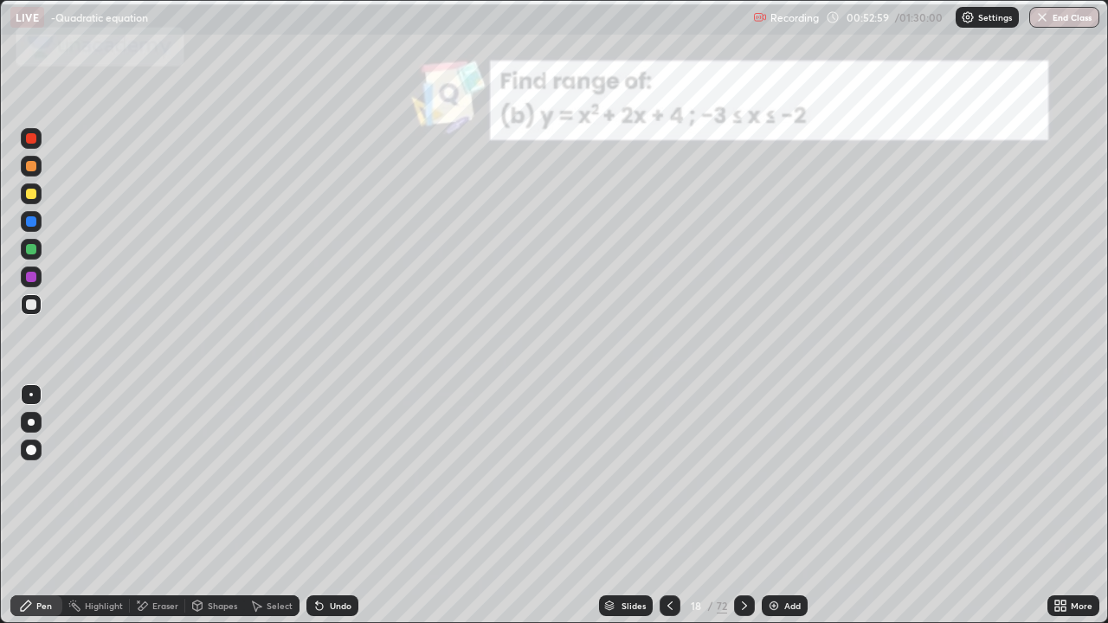
click at [40, 139] on div at bounding box center [31, 138] width 21 height 21
click at [746, 476] on div at bounding box center [744, 606] width 21 height 21
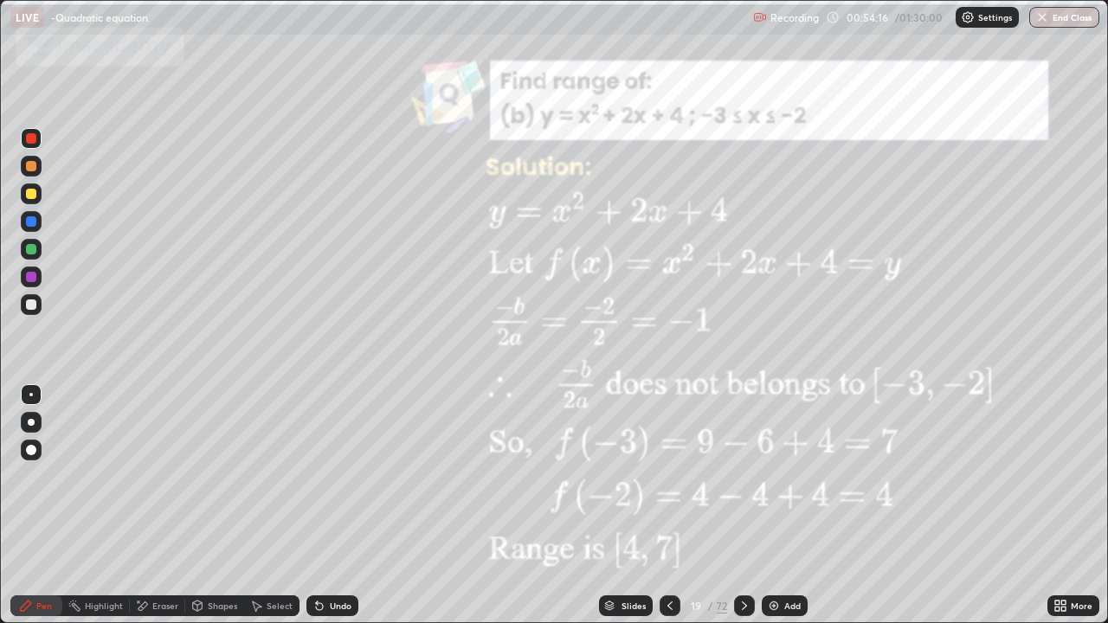
click at [743, 476] on icon at bounding box center [745, 606] width 14 height 14
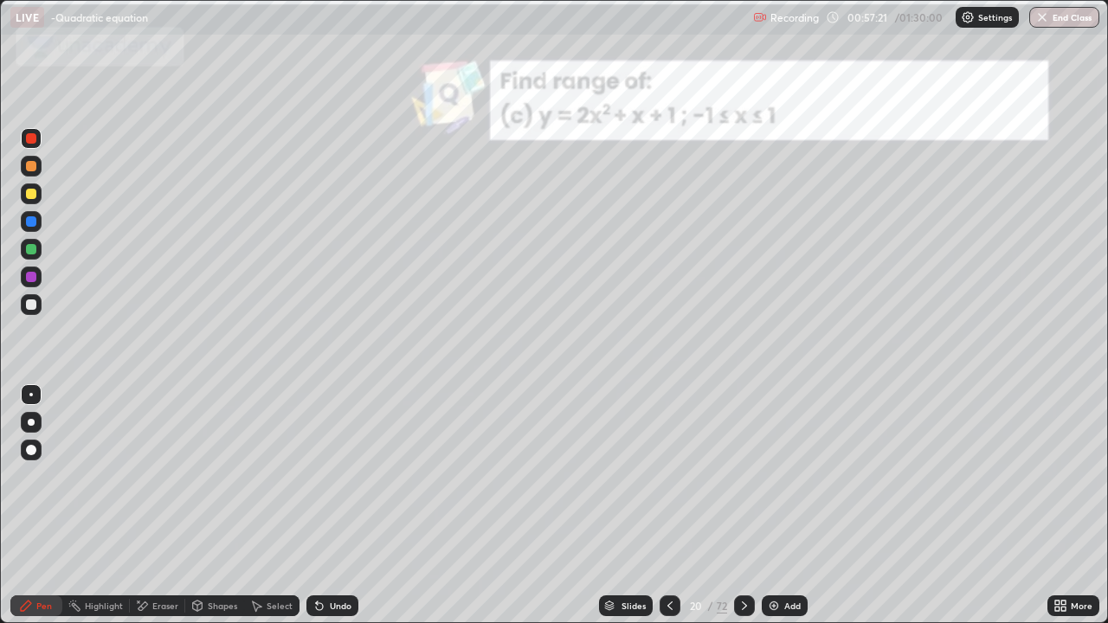
click at [743, 476] on icon at bounding box center [745, 606] width 14 height 14
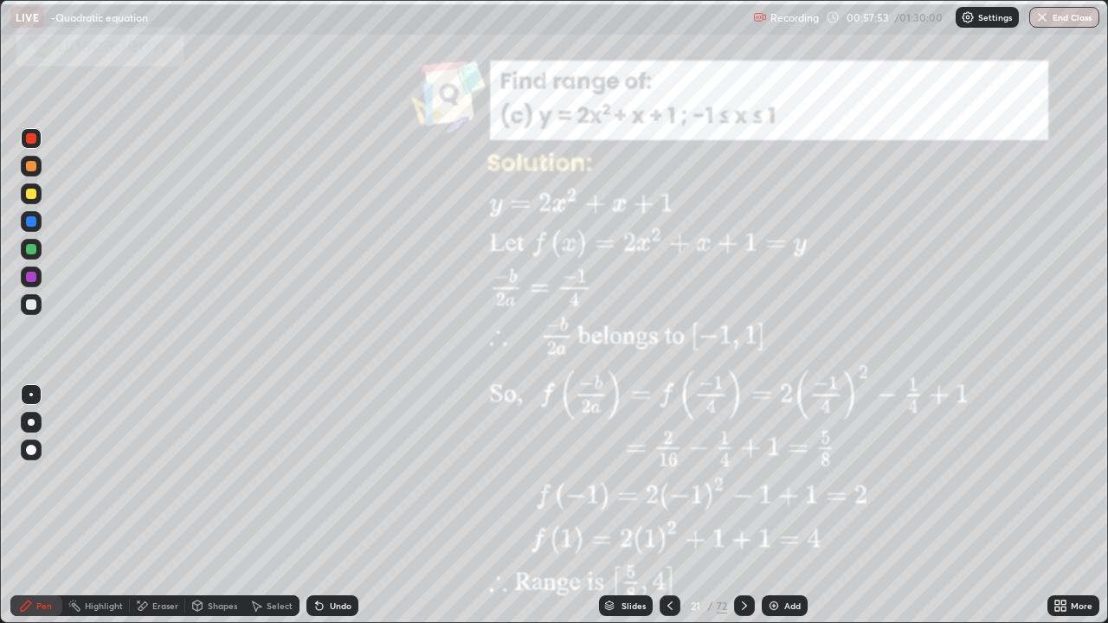
click at [38, 197] on div at bounding box center [31, 194] width 21 height 21
click at [29, 272] on div at bounding box center [31, 277] width 10 height 10
click at [325, 476] on div "Undo" at bounding box center [332, 606] width 52 height 21
click at [160, 476] on div "Eraser" at bounding box center [165, 606] width 26 height 9
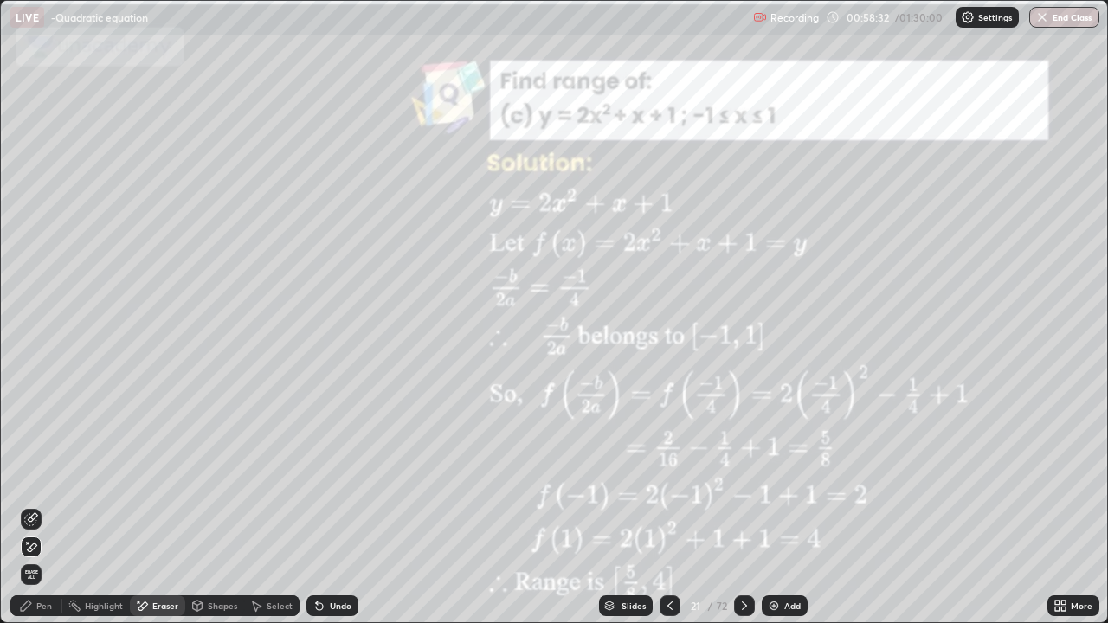
click at [37, 476] on div "Pen" at bounding box center [44, 606] width 16 height 9
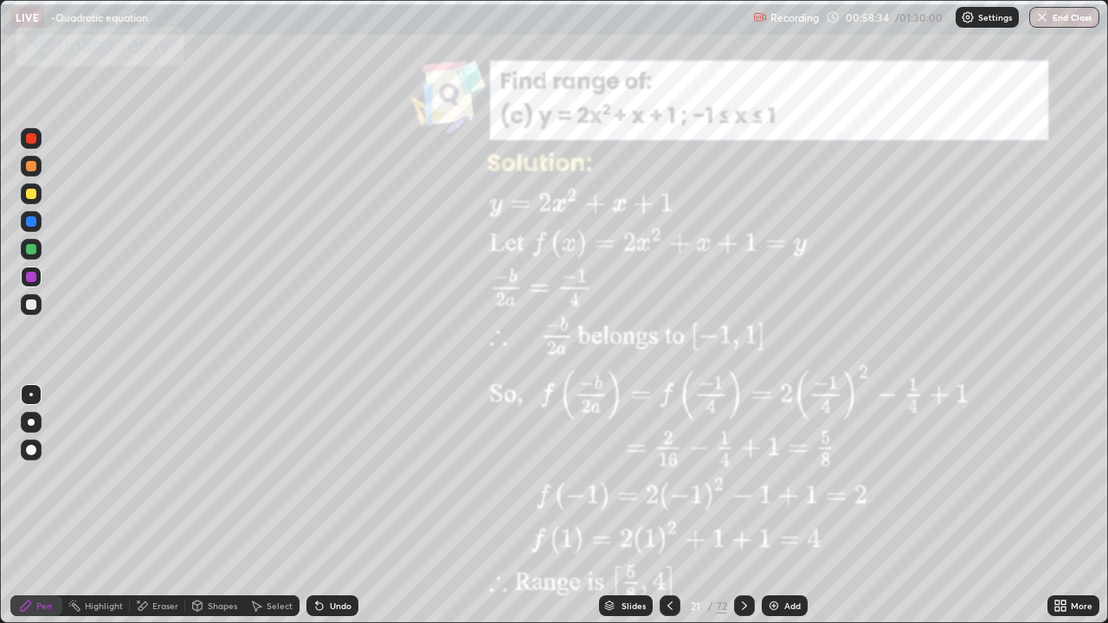
click at [158, 476] on div "Eraser" at bounding box center [165, 606] width 26 height 9
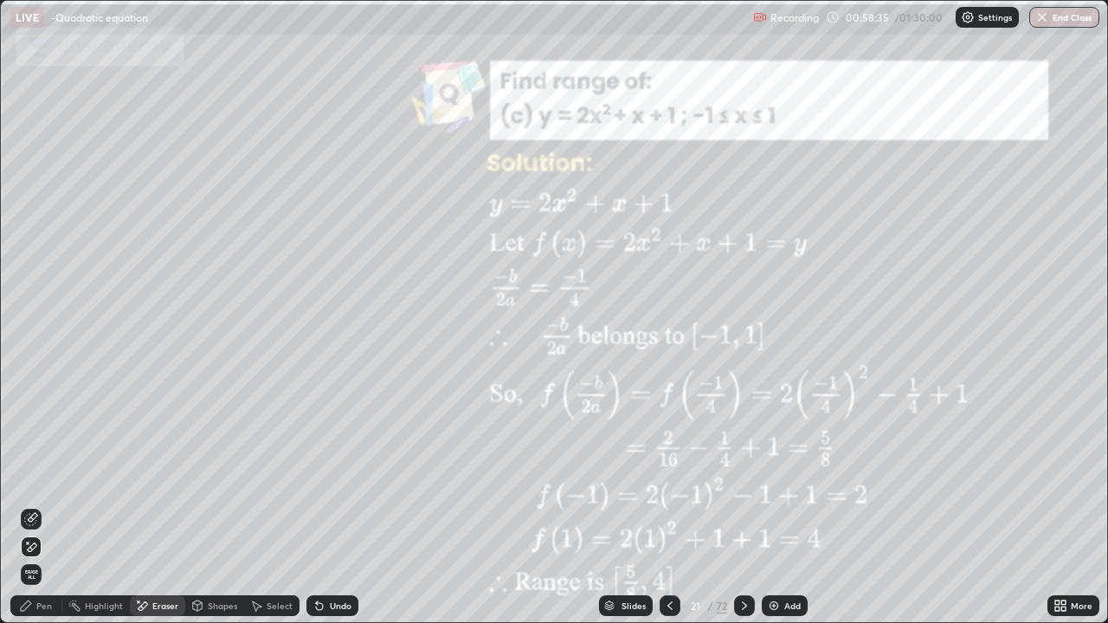
click at [42, 476] on div "Pen" at bounding box center [44, 606] width 16 height 9
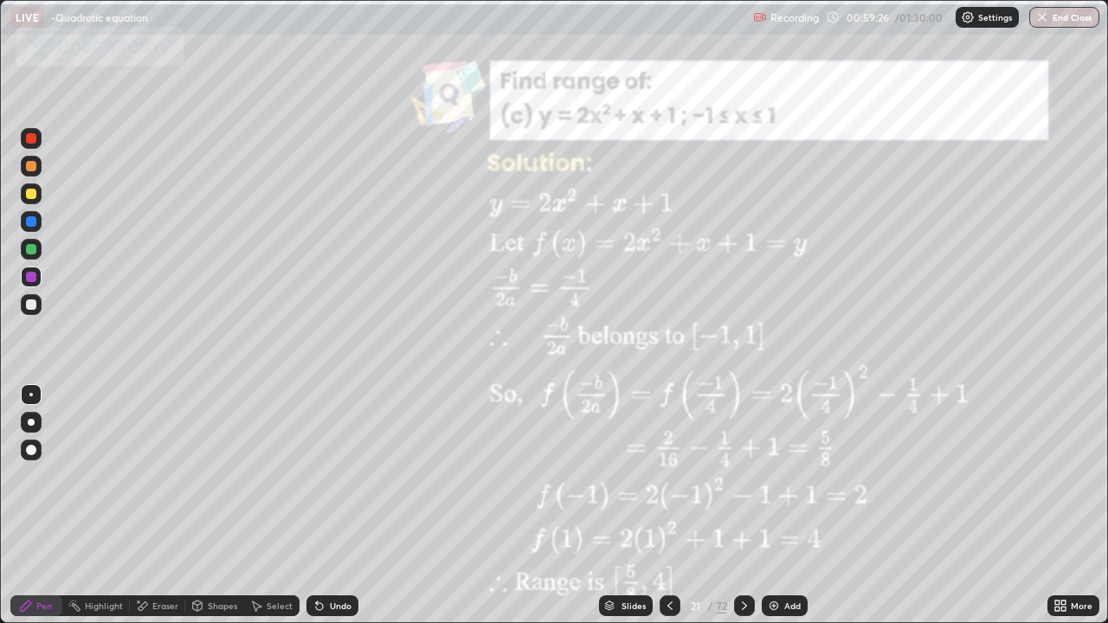
click at [743, 476] on icon at bounding box center [745, 606] width 14 height 14
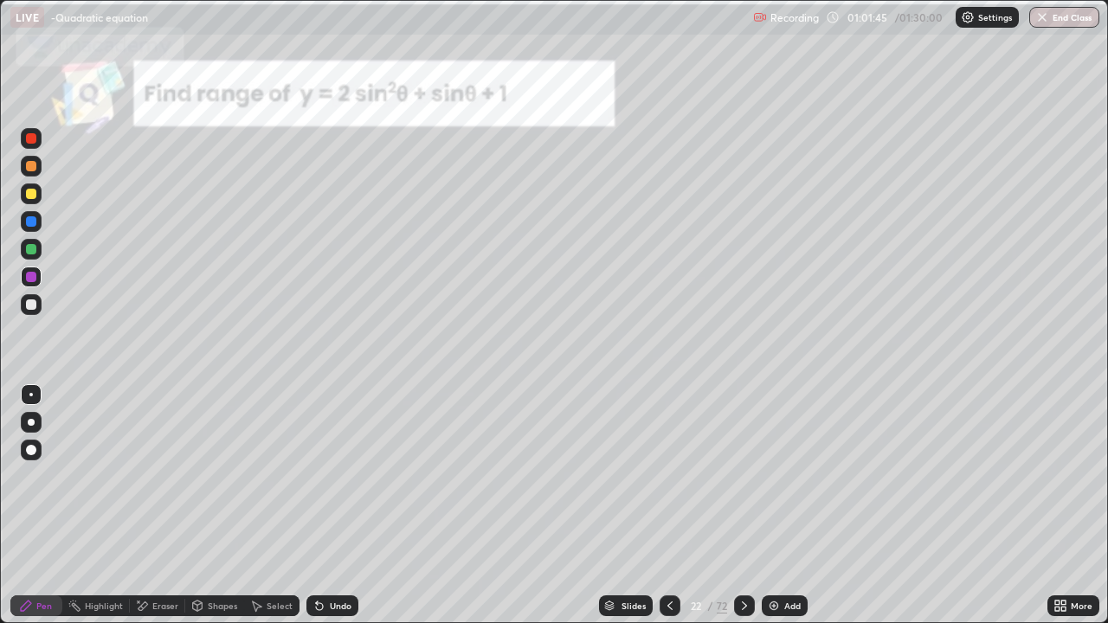
click at [32, 246] on div at bounding box center [31, 249] width 10 height 10
click at [663, 476] on icon at bounding box center [670, 606] width 14 height 14
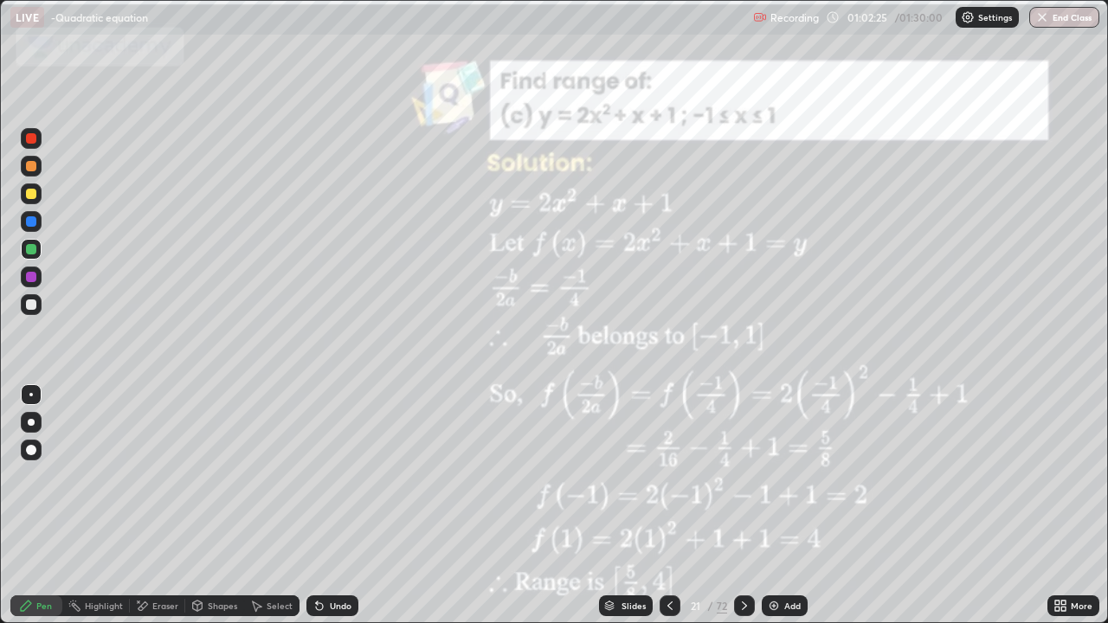
click at [745, 476] on icon at bounding box center [745, 606] width 14 height 14
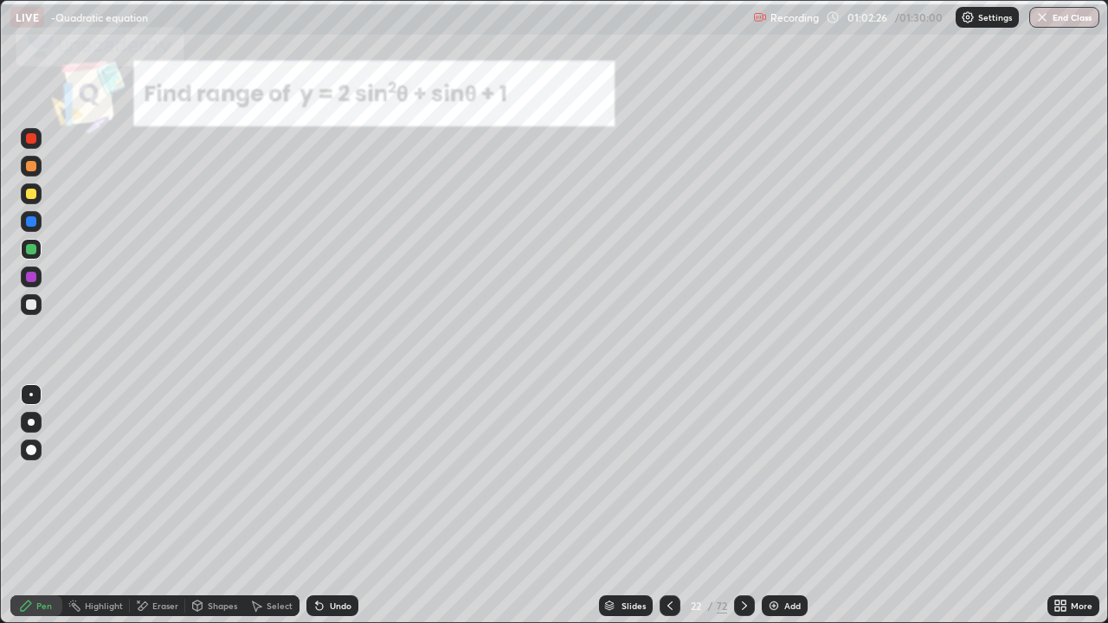
click at [745, 476] on icon at bounding box center [745, 606] width 14 height 14
click at [741, 476] on div at bounding box center [744, 606] width 21 height 21
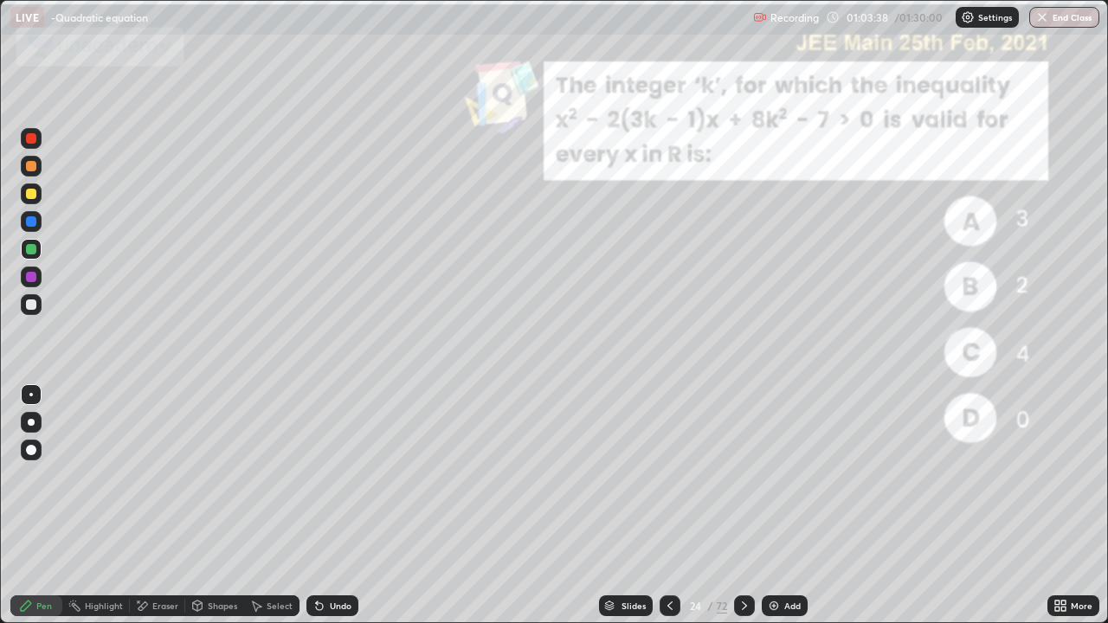
click at [208, 476] on div "Shapes" at bounding box center [214, 606] width 59 height 21
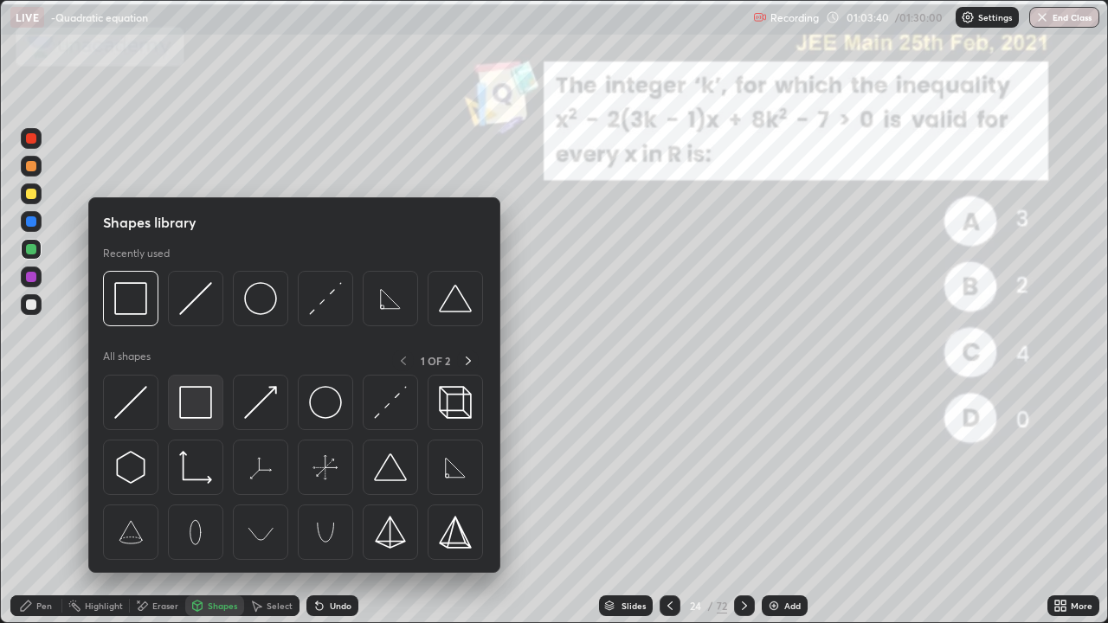
click at [188, 391] on img at bounding box center [195, 402] width 33 height 33
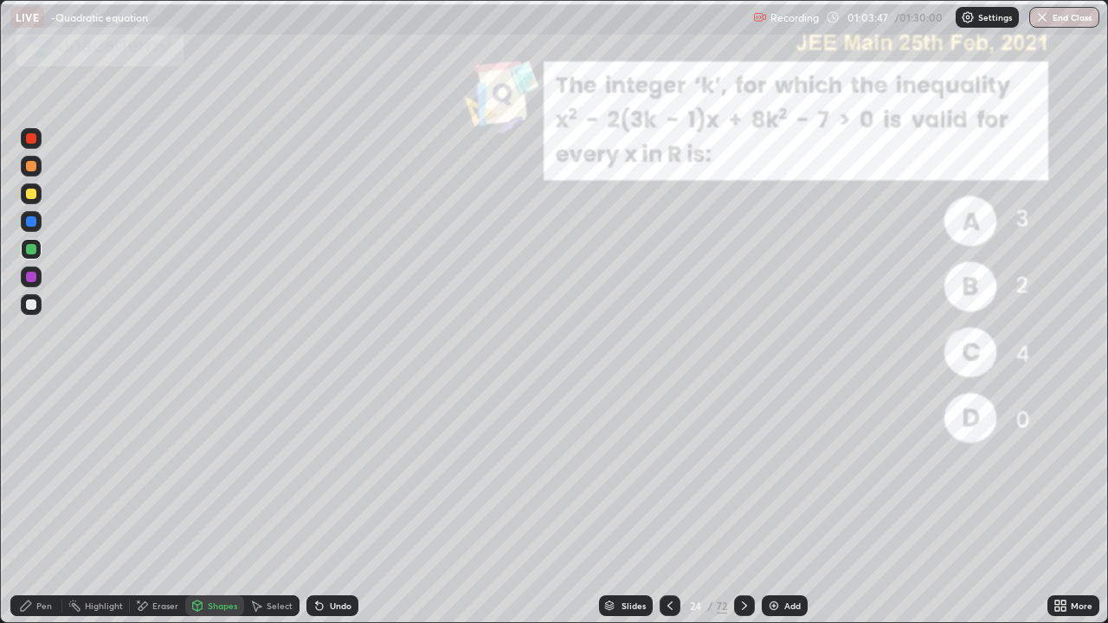
click at [29, 168] on div at bounding box center [31, 166] width 10 height 10
click at [43, 476] on div "Pen" at bounding box center [44, 606] width 16 height 9
click at [35, 166] on div at bounding box center [31, 166] width 10 height 10
click at [165, 476] on div "Eraser" at bounding box center [165, 606] width 26 height 9
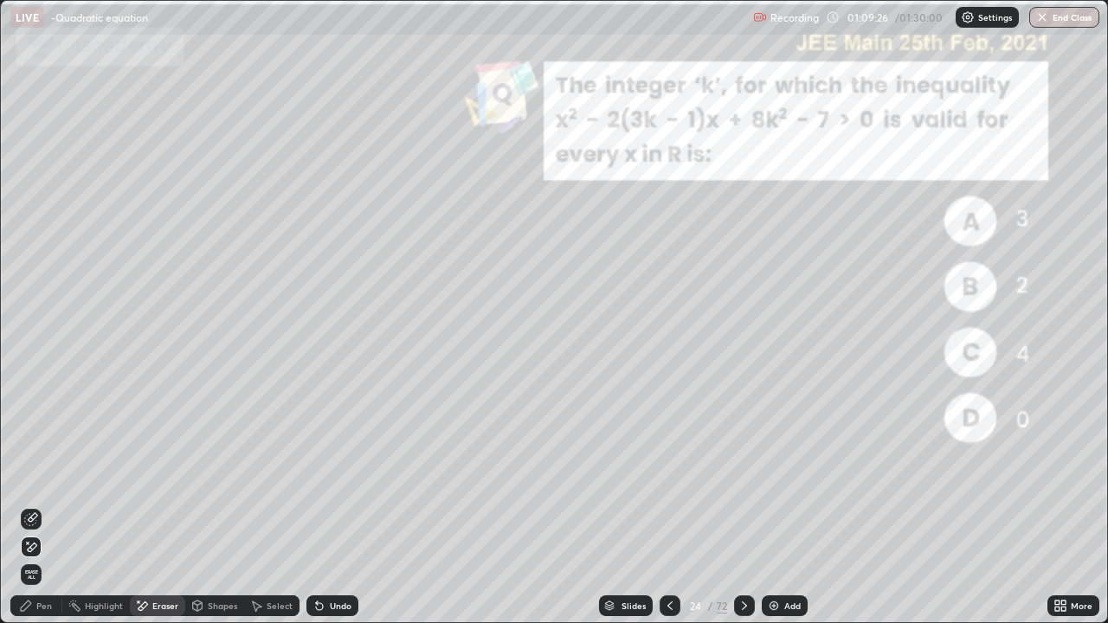
click at [51, 476] on div "Pen" at bounding box center [44, 606] width 16 height 9
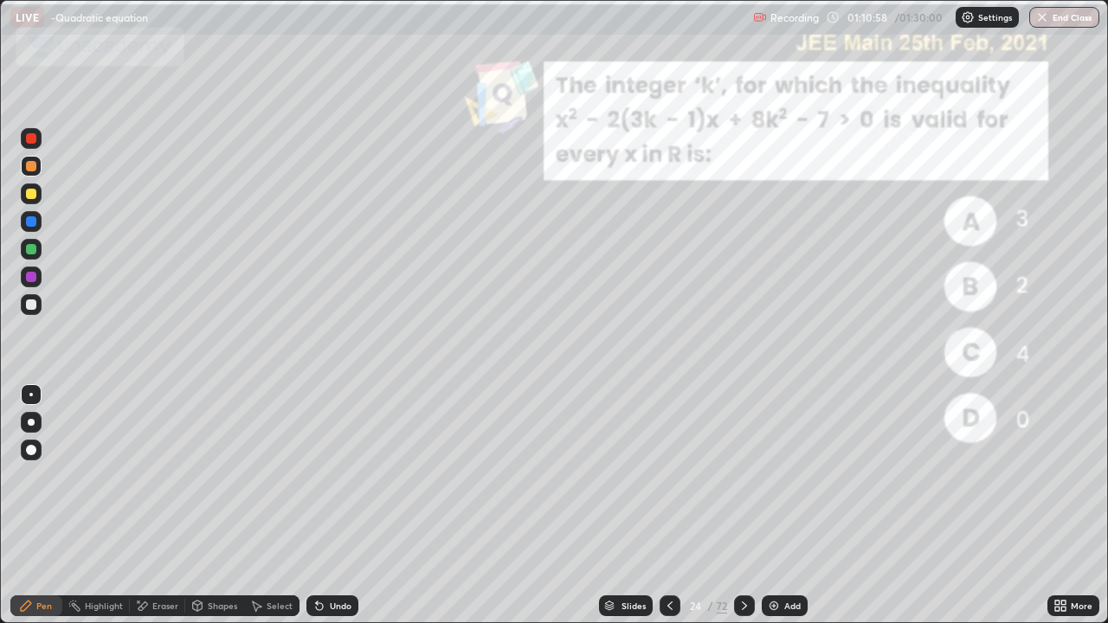
click at [32, 194] on div at bounding box center [31, 194] width 10 height 10
click at [33, 246] on div at bounding box center [31, 249] width 10 height 10
click at [33, 306] on div at bounding box center [31, 305] width 10 height 10
click at [29, 223] on div at bounding box center [31, 221] width 10 height 10
click at [747, 476] on div at bounding box center [744, 606] width 21 height 21
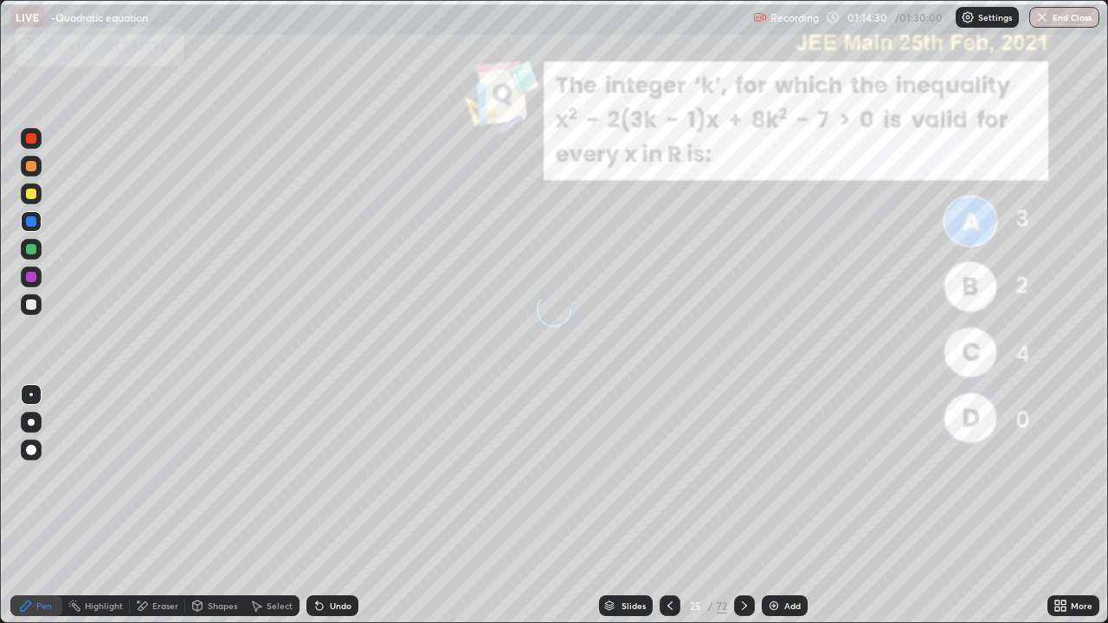
click at [743, 476] on icon at bounding box center [745, 606] width 14 height 14
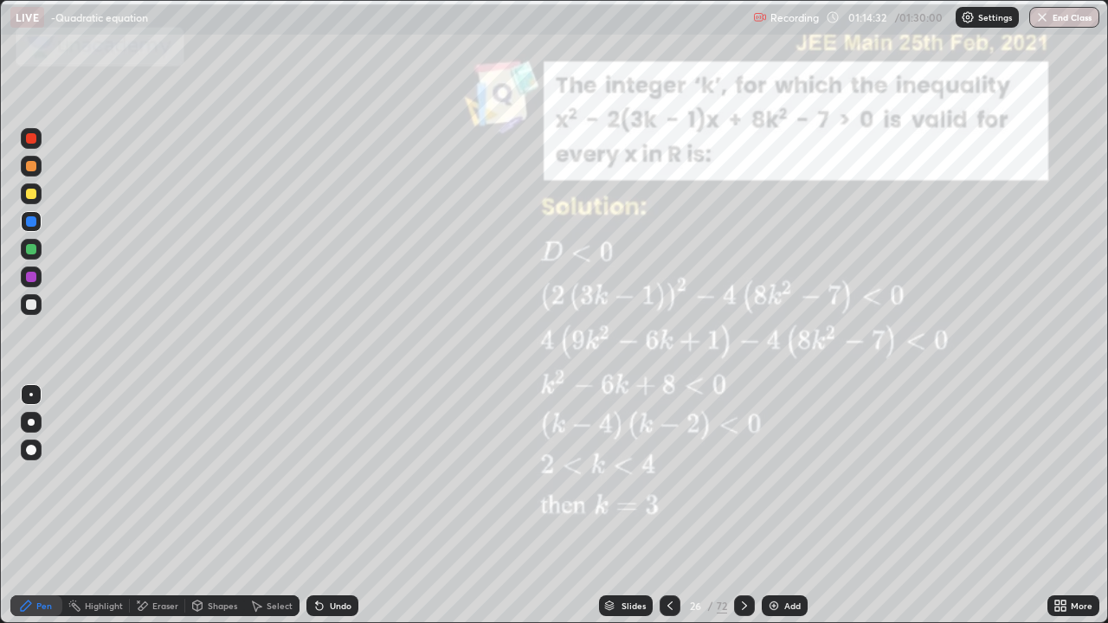
click at [740, 476] on icon at bounding box center [745, 606] width 14 height 14
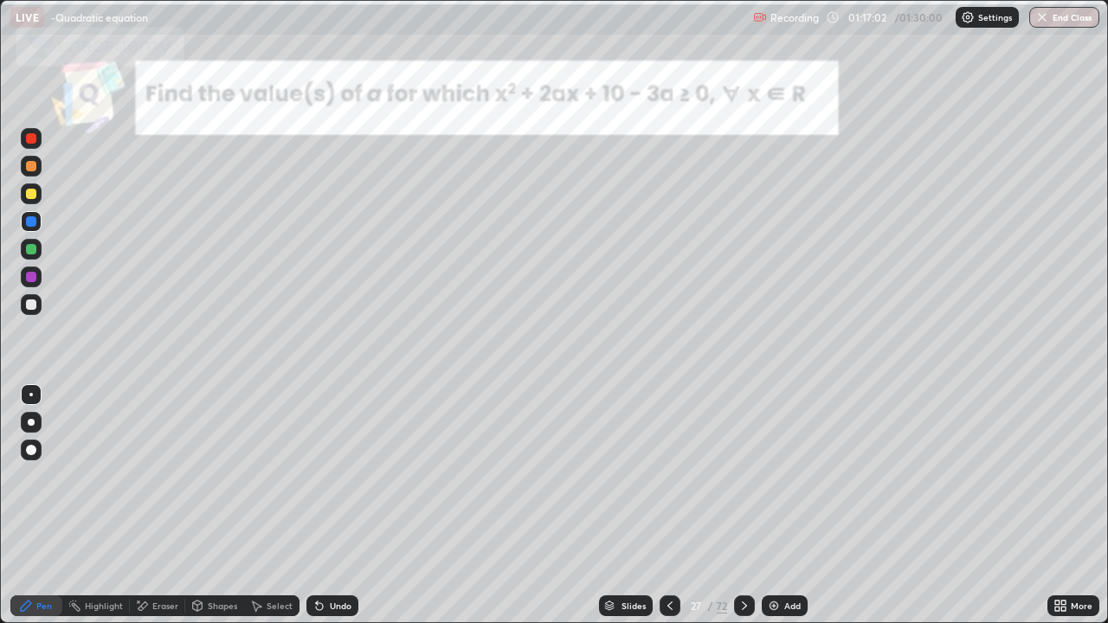
click at [743, 476] on icon at bounding box center [745, 606] width 14 height 14
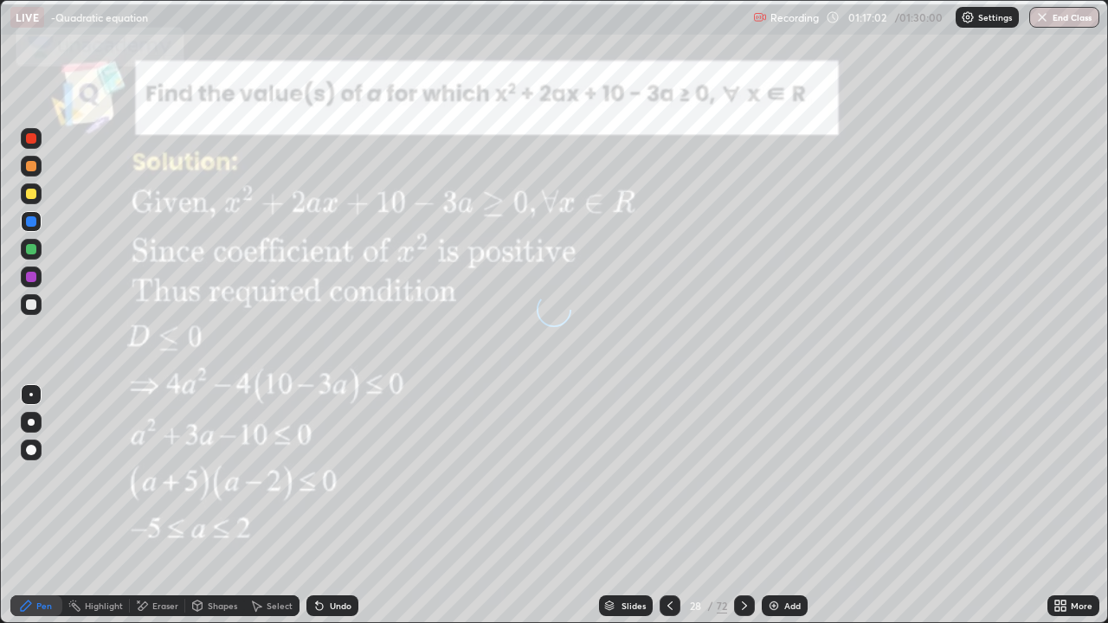
click at [743, 476] on icon at bounding box center [745, 606] width 14 height 14
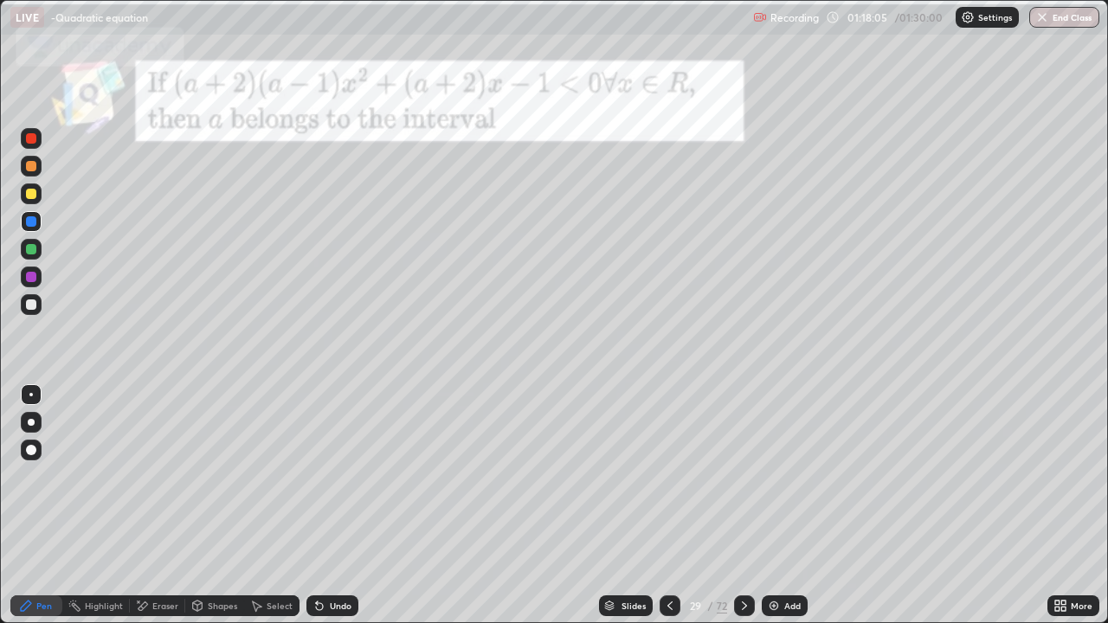
click at [222, 476] on div "Shapes" at bounding box center [222, 606] width 29 height 9
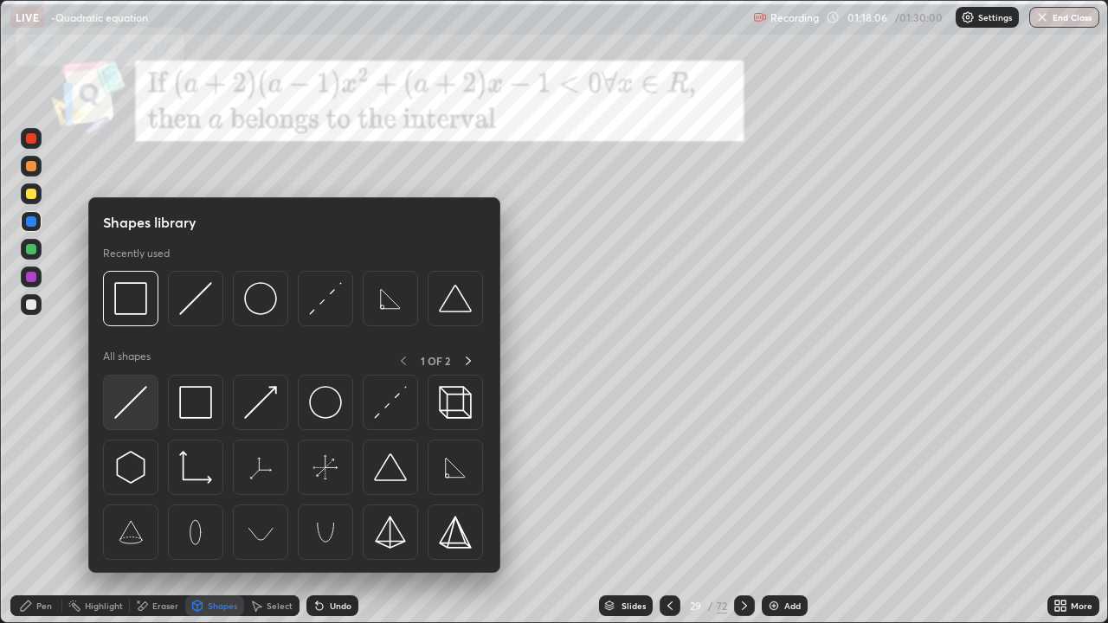
click at [127, 397] on img at bounding box center [130, 402] width 33 height 33
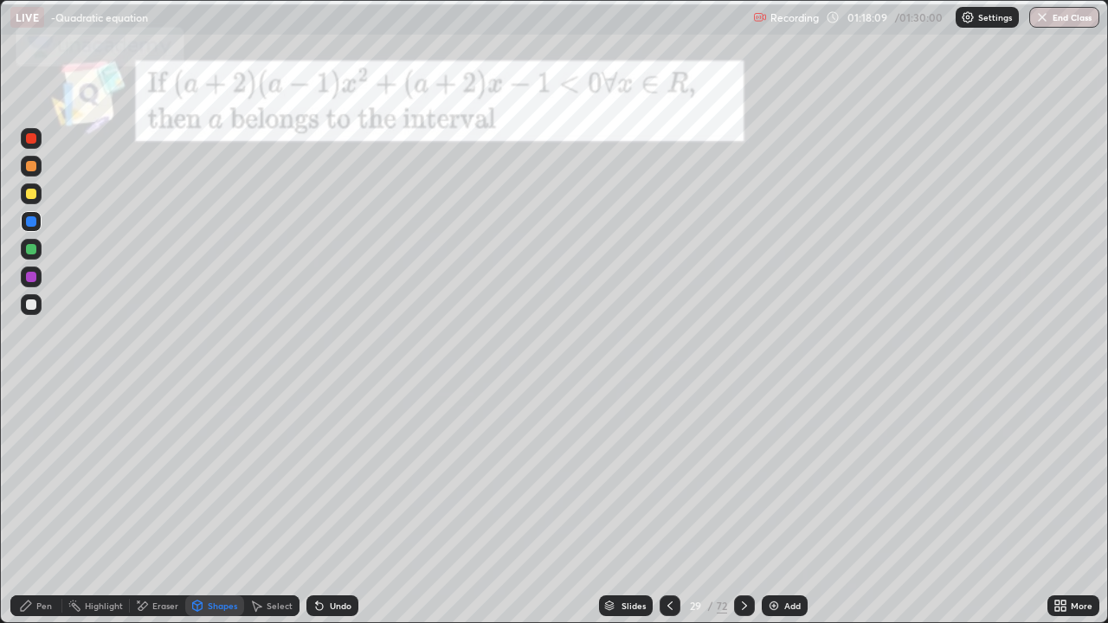
click at [30, 192] on div at bounding box center [31, 194] width 10 height 10
click at [324, 476] on div "Undo" at bounding box center [332, 606] width 52 height 21
click at [36, 476] on div "Pen" at bounding box center [44, 606] width 16 height 9
click at [29, 195] on div at bounding box center [31, 194] width 10 height 10
click at [27, 246] on div at bounding box center [31, 249] width 10 height 10
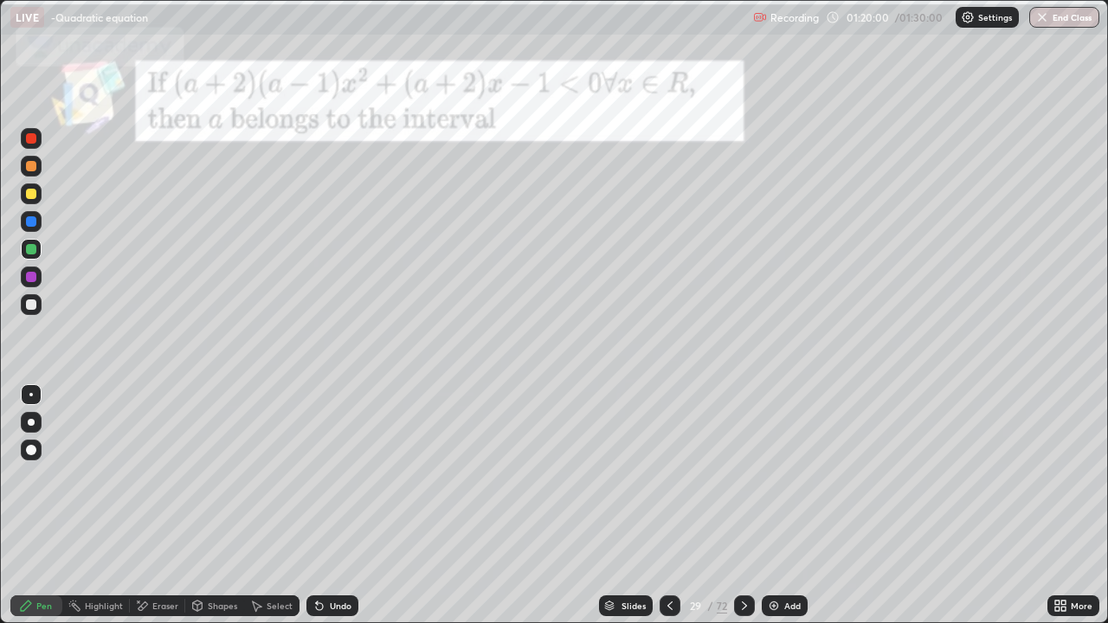
click at [27, 278] on div at bounding box center [31, 277] width 10 height 10
click at [162, 476] on div "Eraser" at bounding box center [165, 606] width 26 height 9
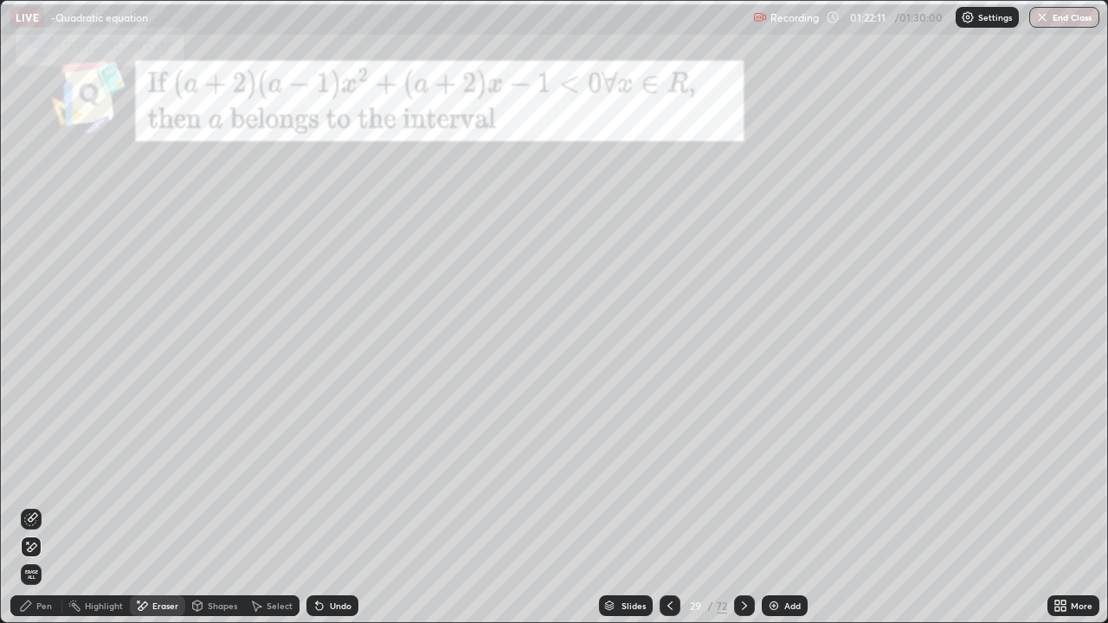
click at [32, 476] on icon at bounding box center [26, 606] width 14 height 14
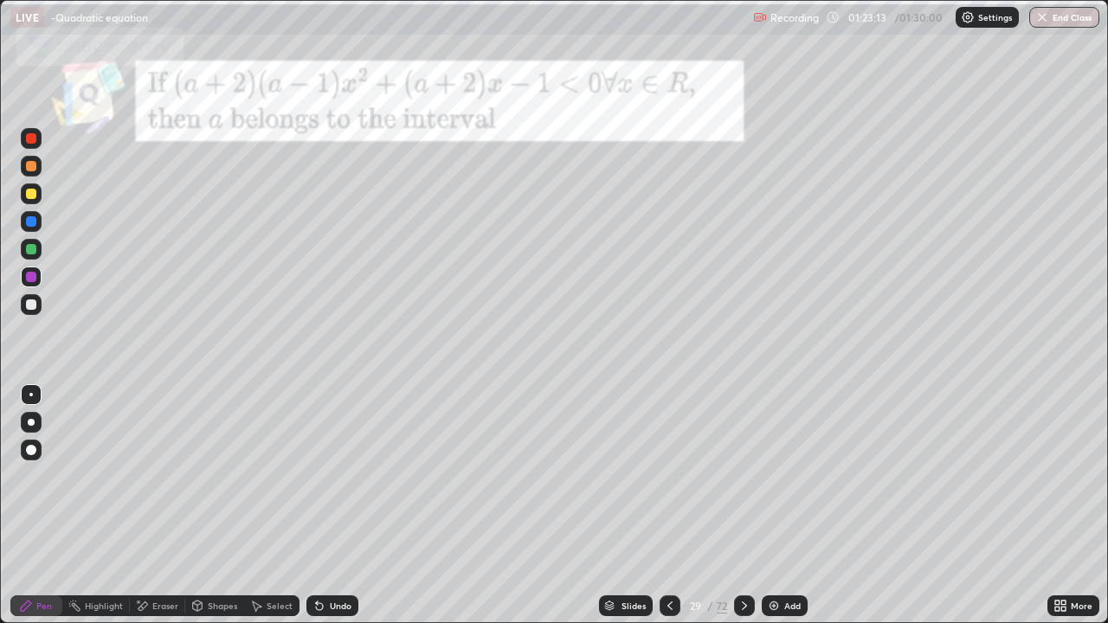
click at [743, 476] on icon at bounding box center [745, 606] width 14 height 14
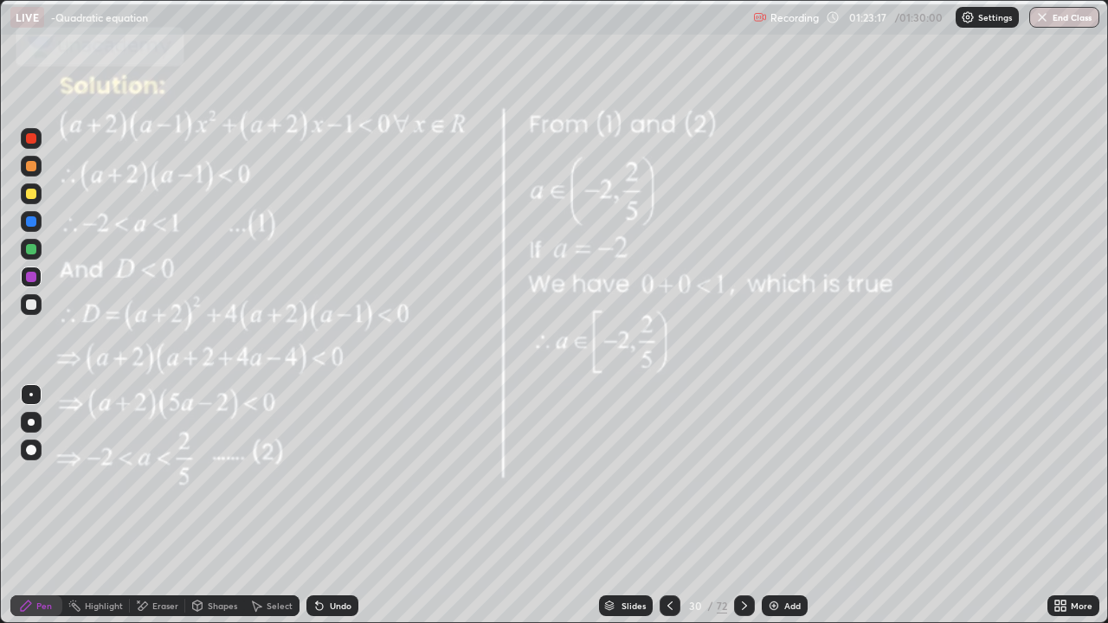
click at [665, 476] on icon at bounding box center [670, 606] width 14 height 14
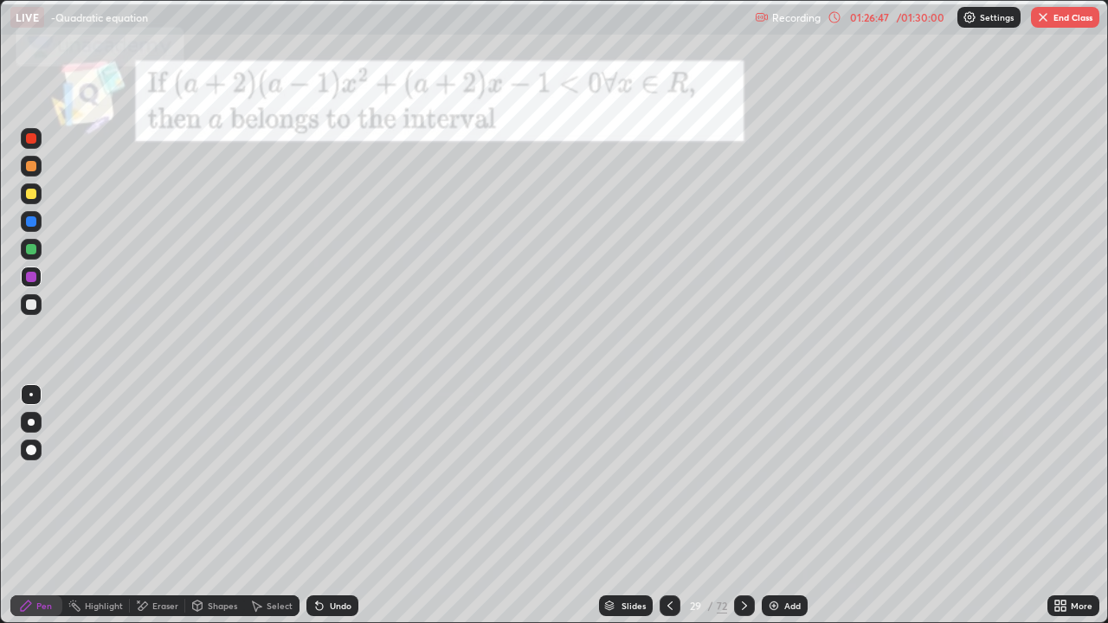
click at [1055, 10] on button "End Class" at bounding box center [1065, 17] width 68 height 21
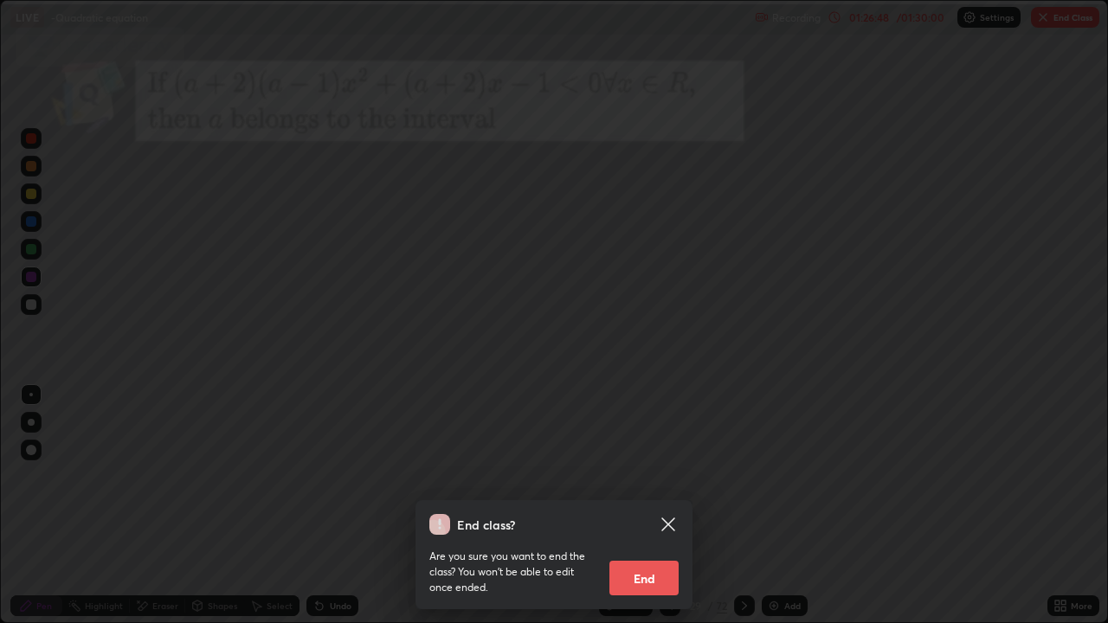
click at [651, 476] on button "End" at bounding box center [644, 578] width 69 height 35
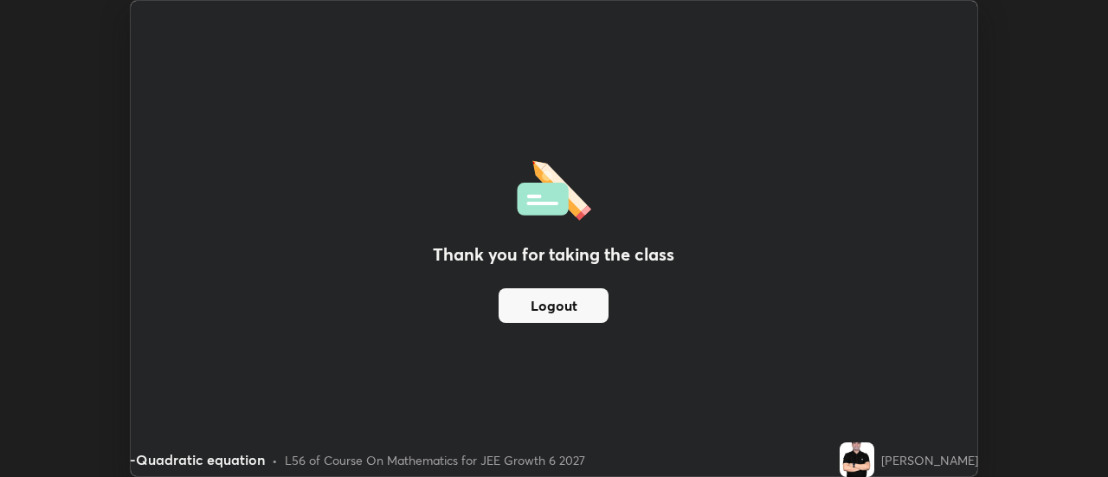
scroll to position [86103, 85471]
